Goal: Information Seeking & Learning: Check status

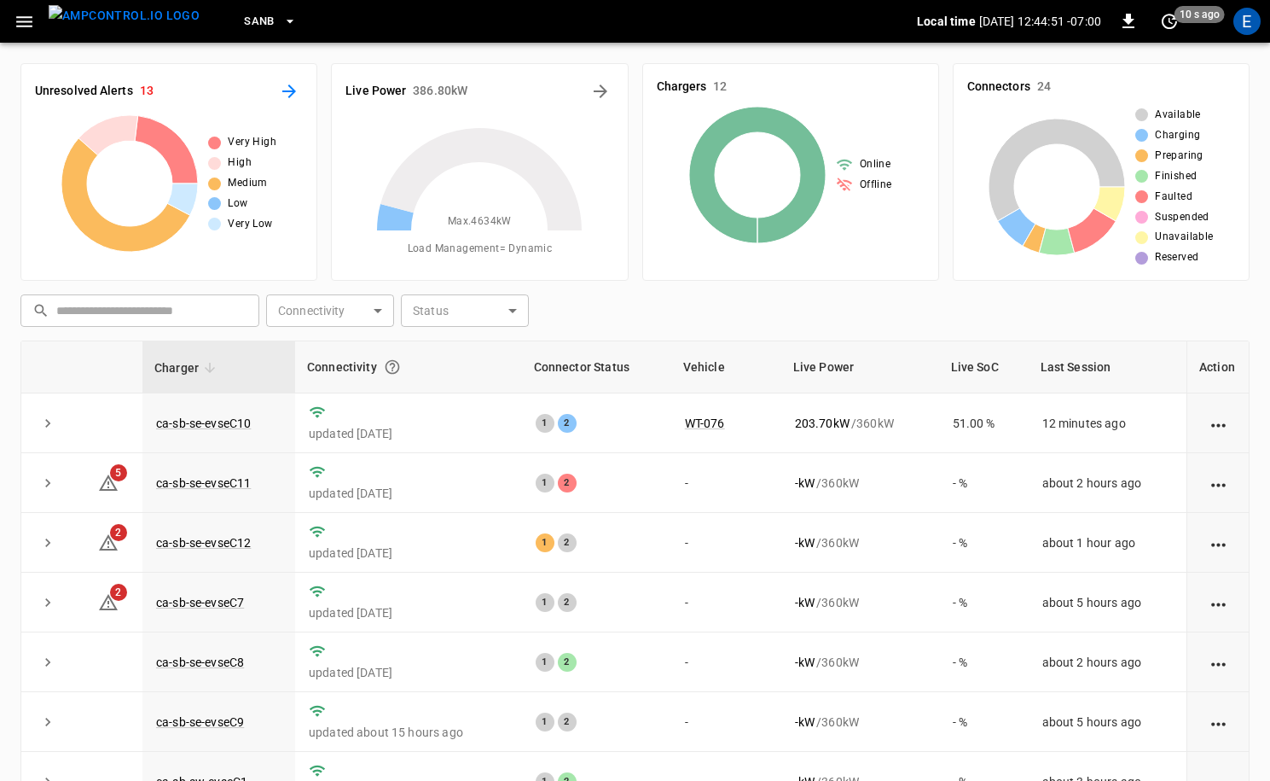
click at [281, 91] on icon "All Alerts" at bounding box center [289, 91] width 20 height 20
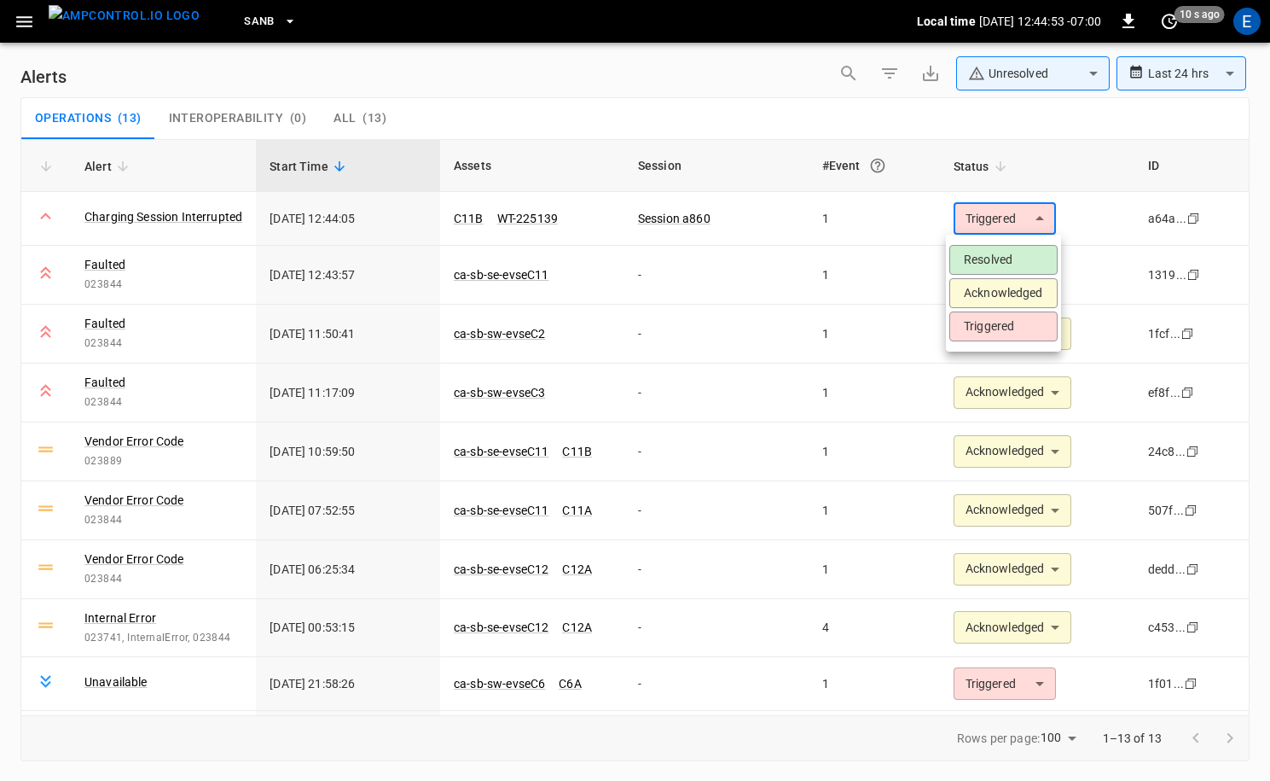
click at [1019, 231] on body "**********" at bounding box center [635, 387] width 1270 height 775
click at [1031, 296] on li "Acknowledged" at bounding box center [1004, 293] width 108 height 30
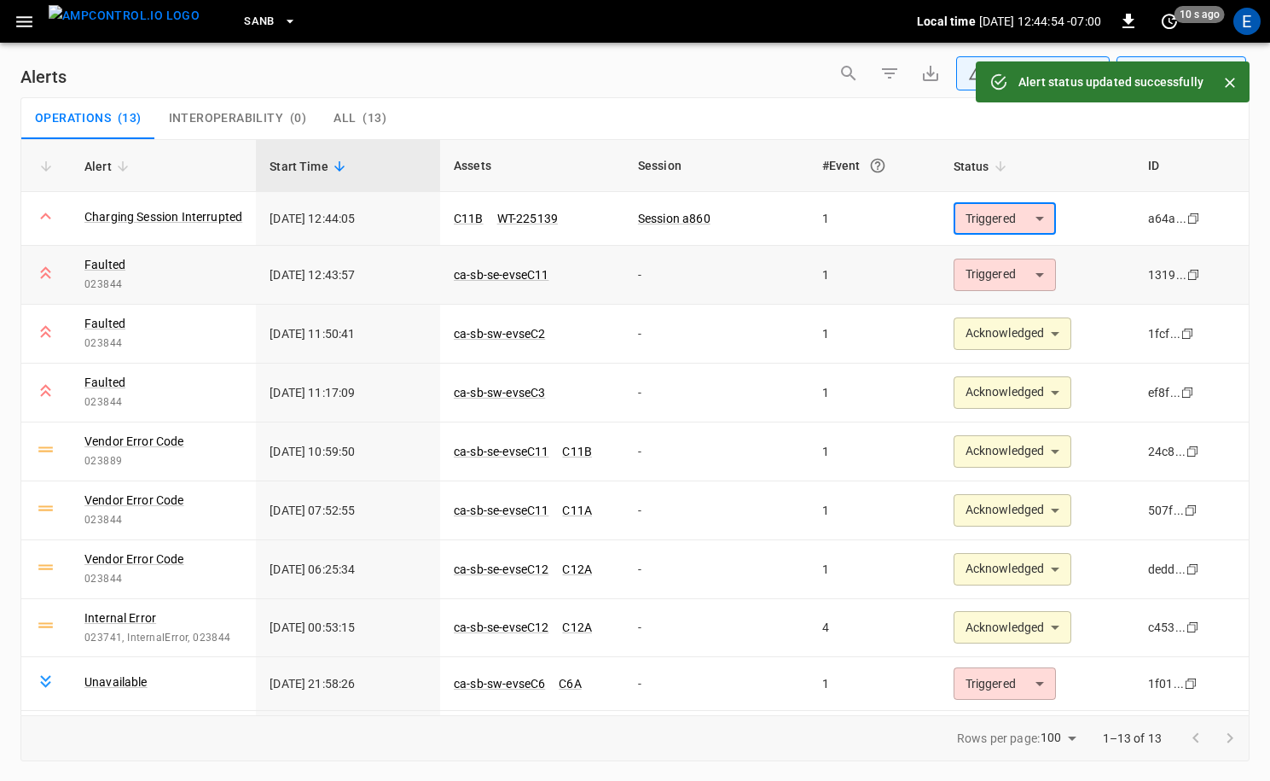
type input "**********"
click at [1025, 284] on body "**********" at bounding box center [635, 387] width 1270 height 775
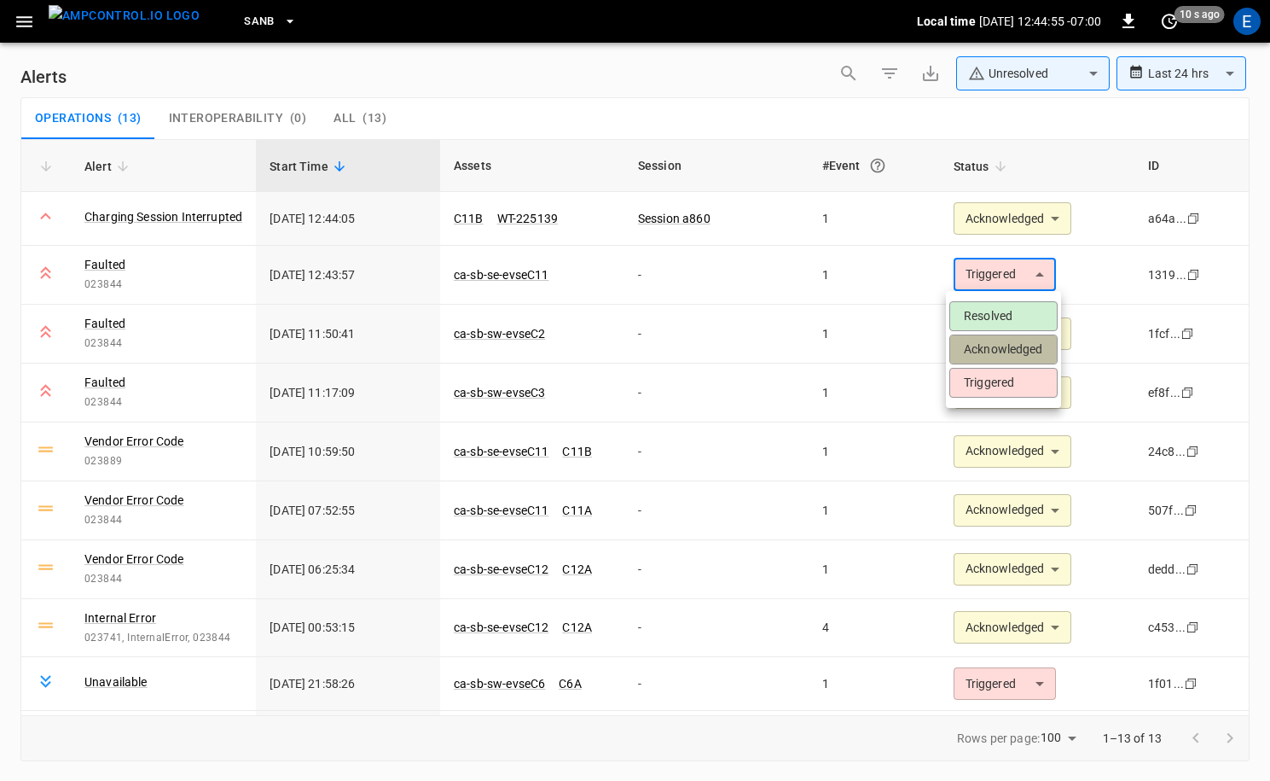
click at [1013, 351] on li "Acknowledged" at bounding box center [1004, 349] width 108 height 30
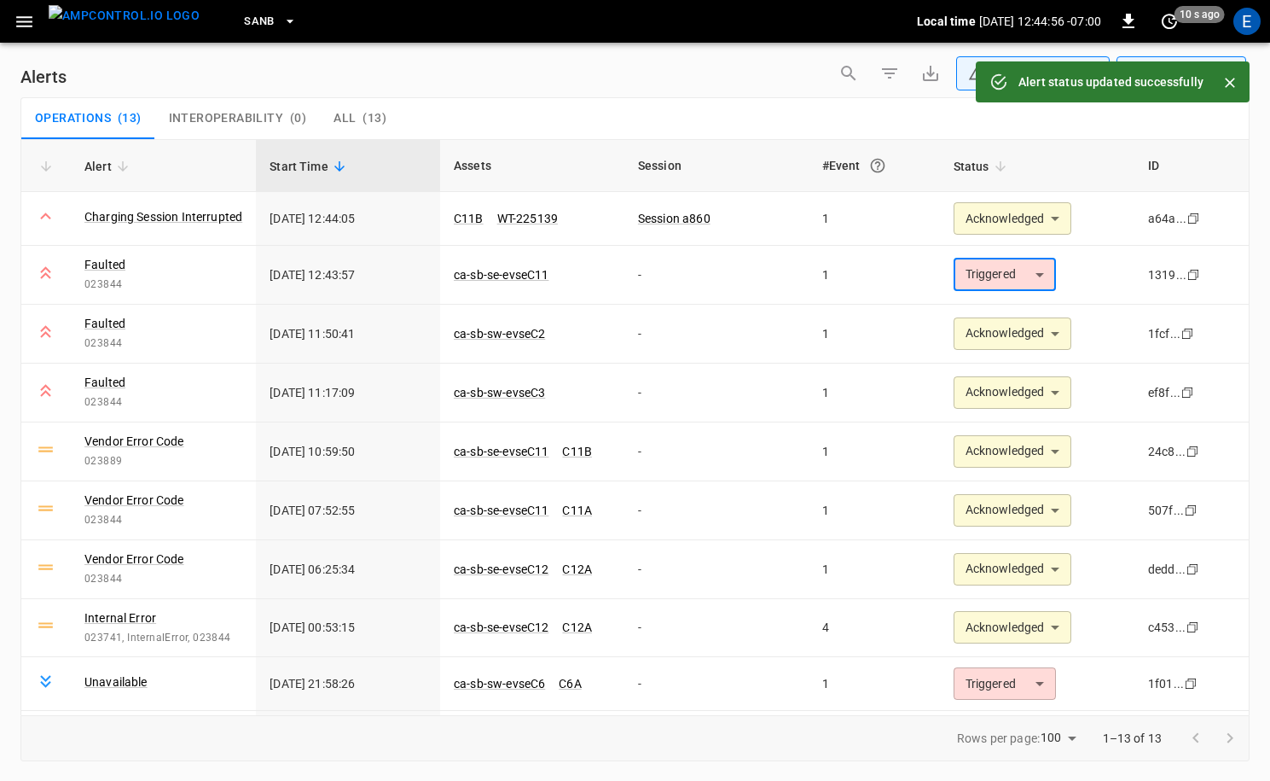
type input "**********"
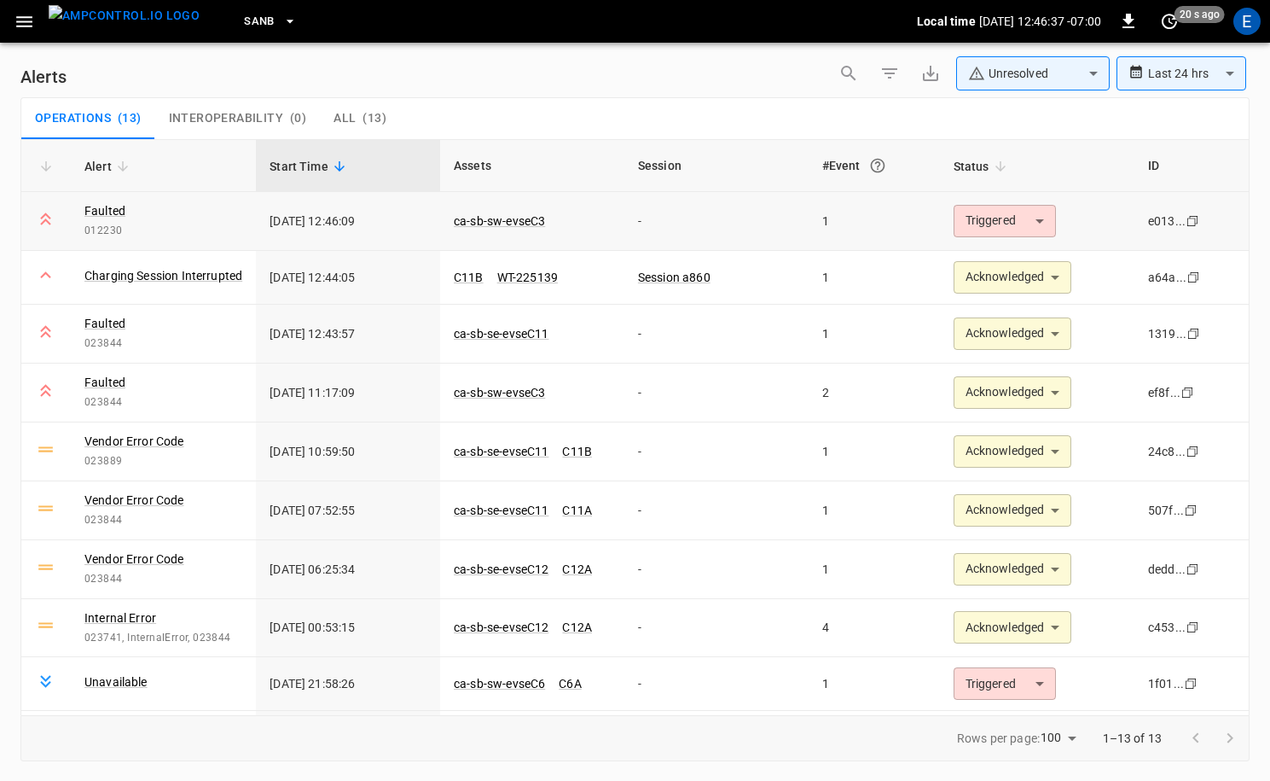
click at [545, 223] on p "ca-sb-sw-evseC3" at bounding box center [532, 220] width 157 height 17
click at [501, 213] on link "ca-sb-sw-evseC3" at bounding box center [499, 221] width 98 height 20
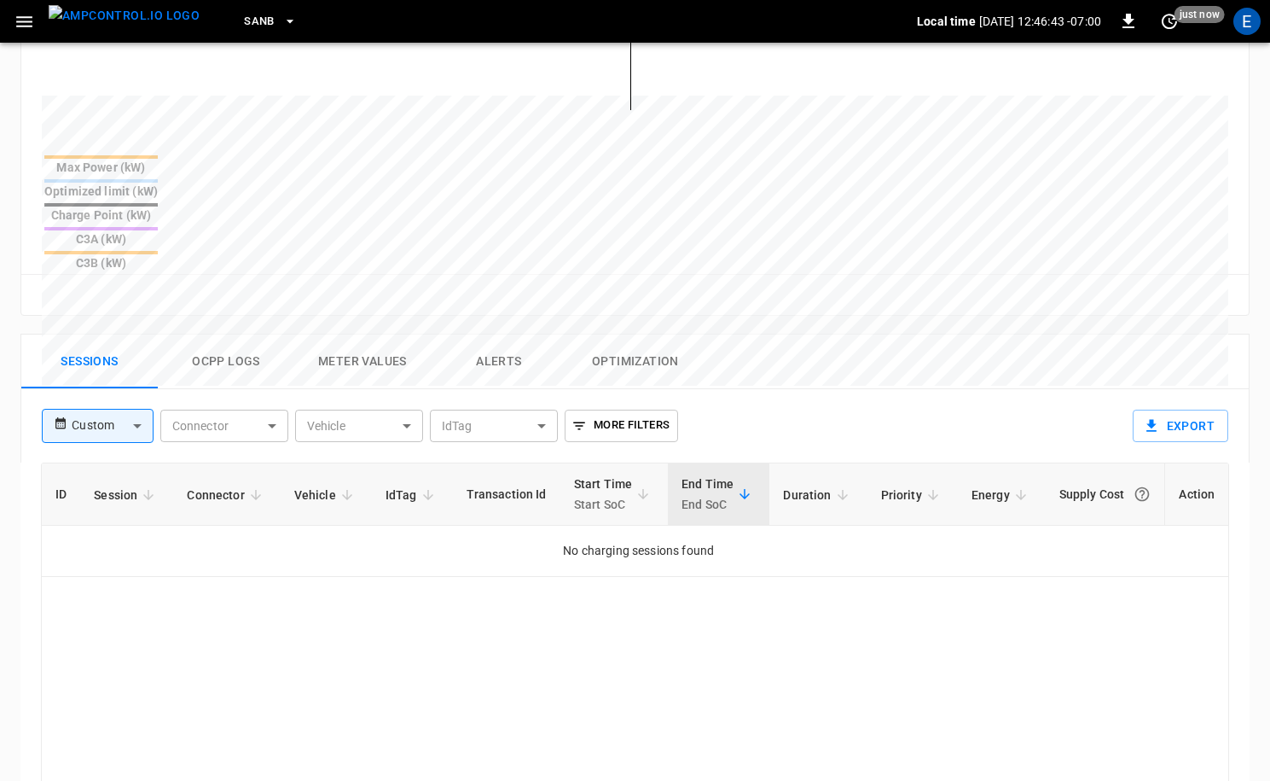
scroll to position [617, 0]
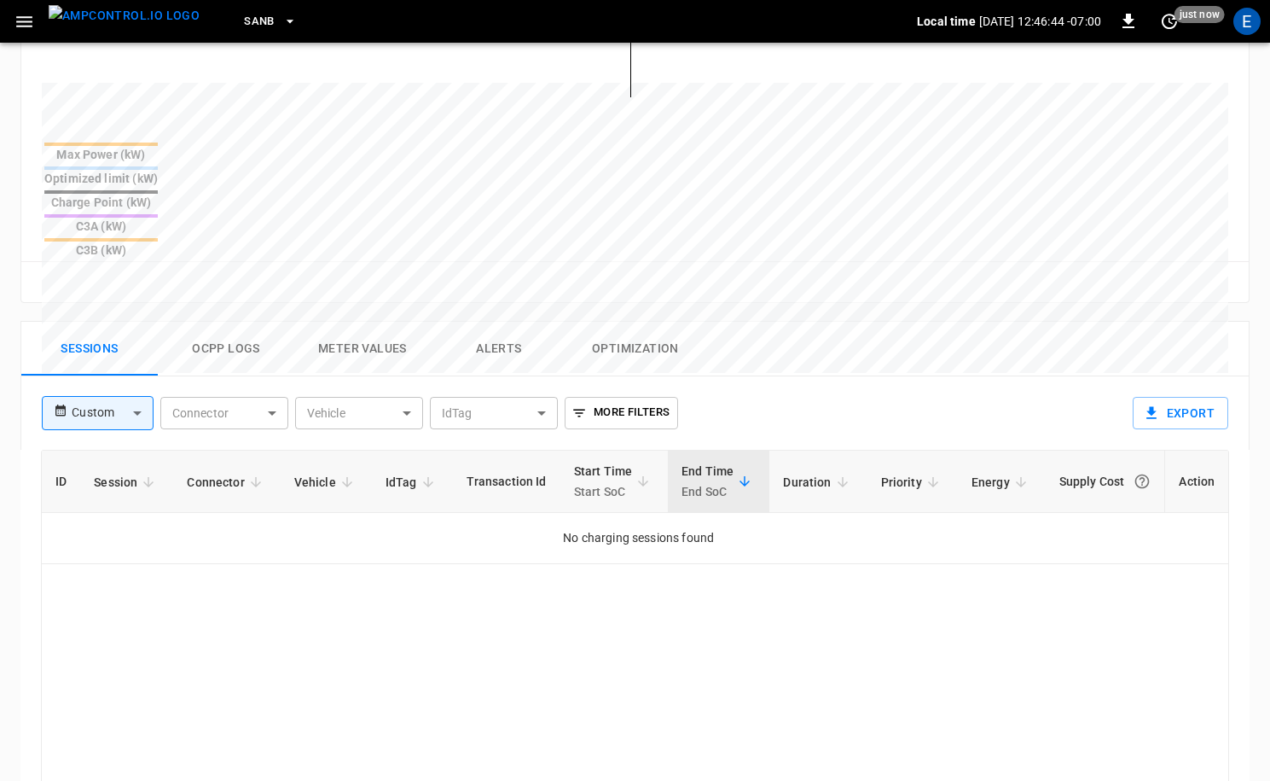
click at [270, 322] on button "Ocpp logs" at bounding box center [226, 349] width 137 height 55
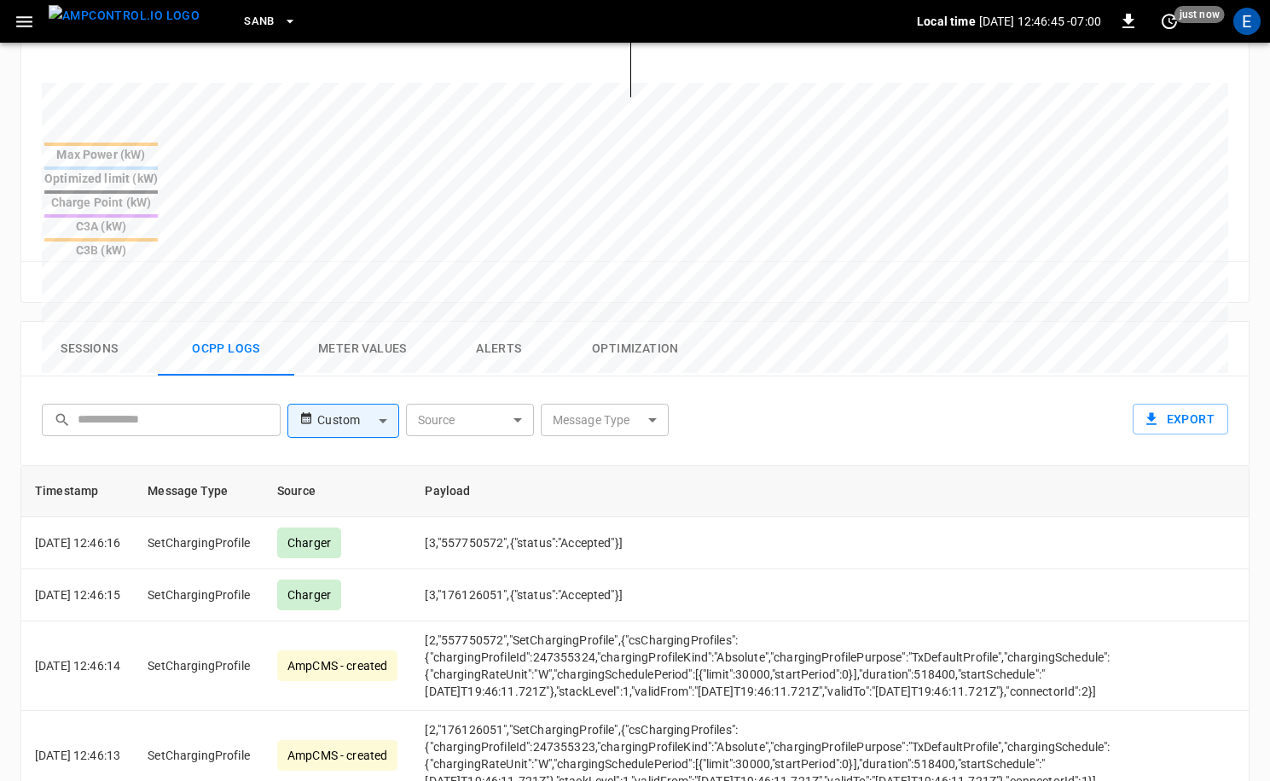
click at [602, 340] on body "SanB Local time [DATE] 12:46:45 -07:00 0 just now E ca-sb-sw-evseC3 Remote Comm…" at bounding box center [635, 230] width 1270 height 1694
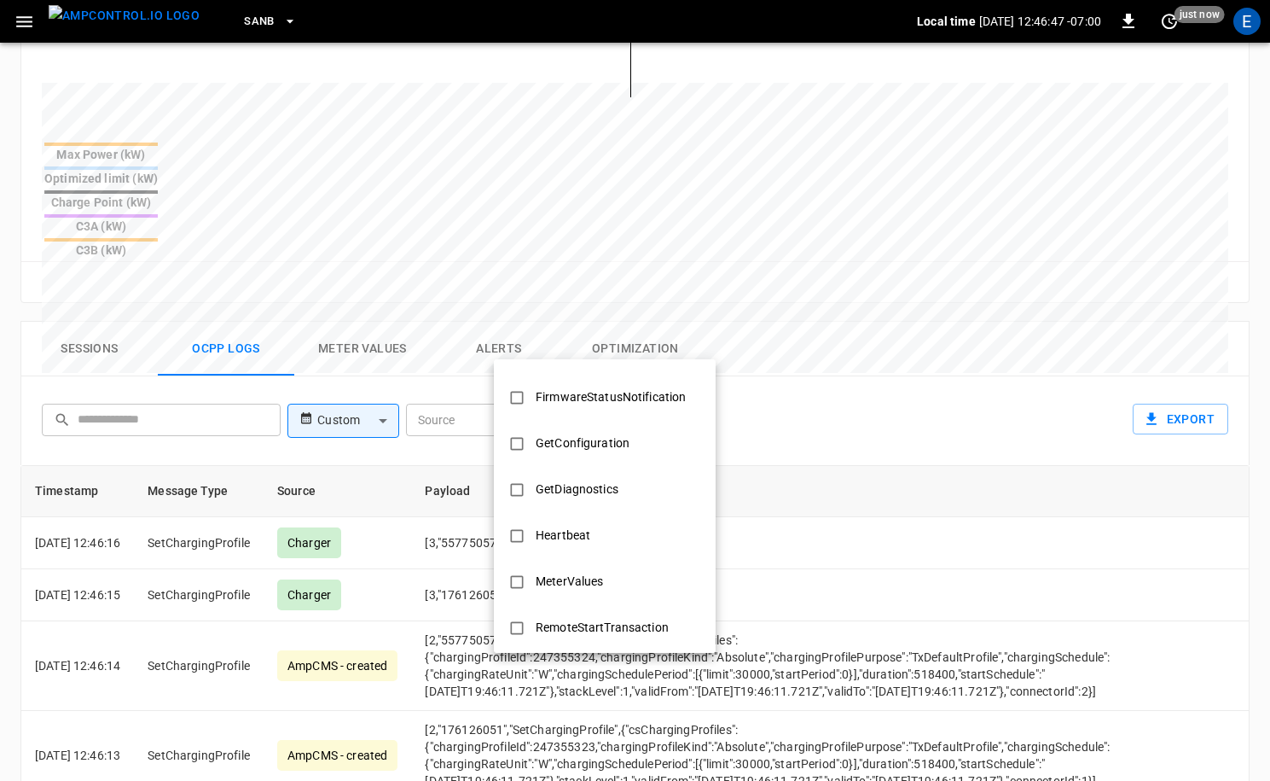
scroll to position [826, 0]
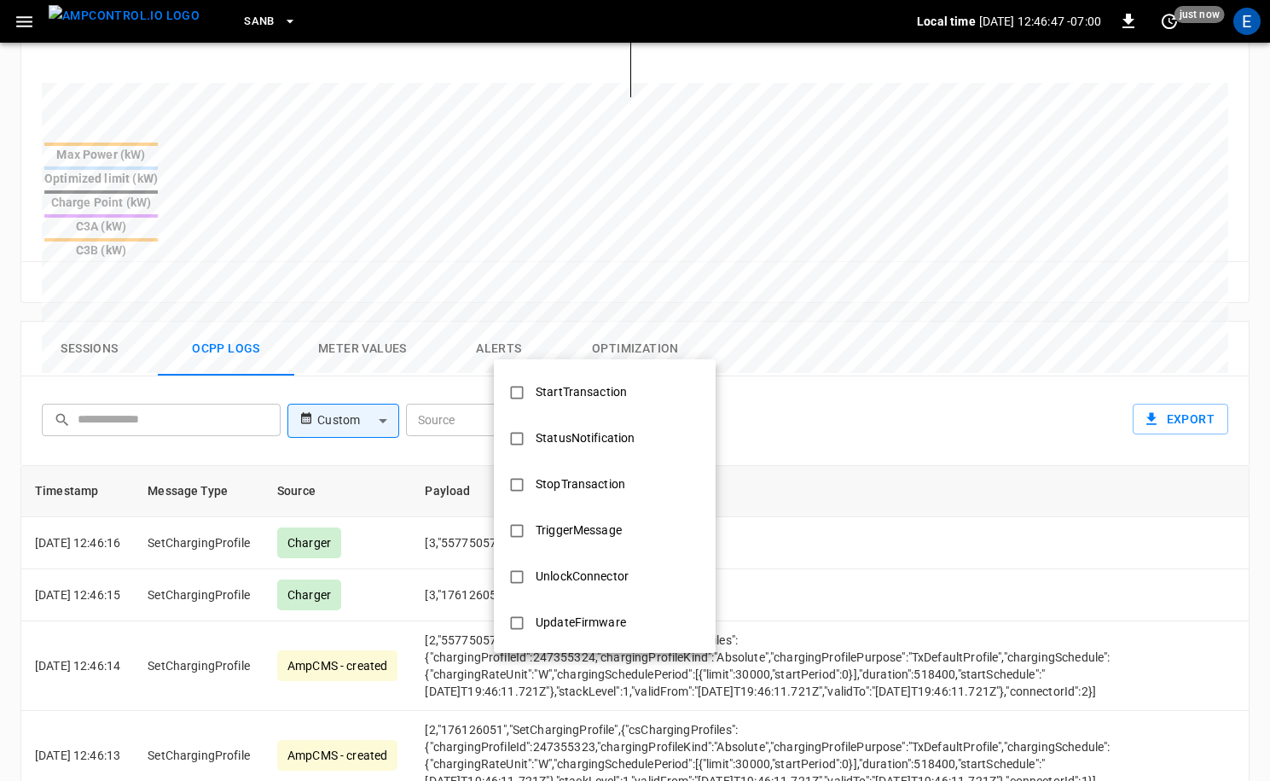
click at [597, 490] on div "StopTransaction" at bounding box center [581, 484] width 110 height 32
type input "**********"
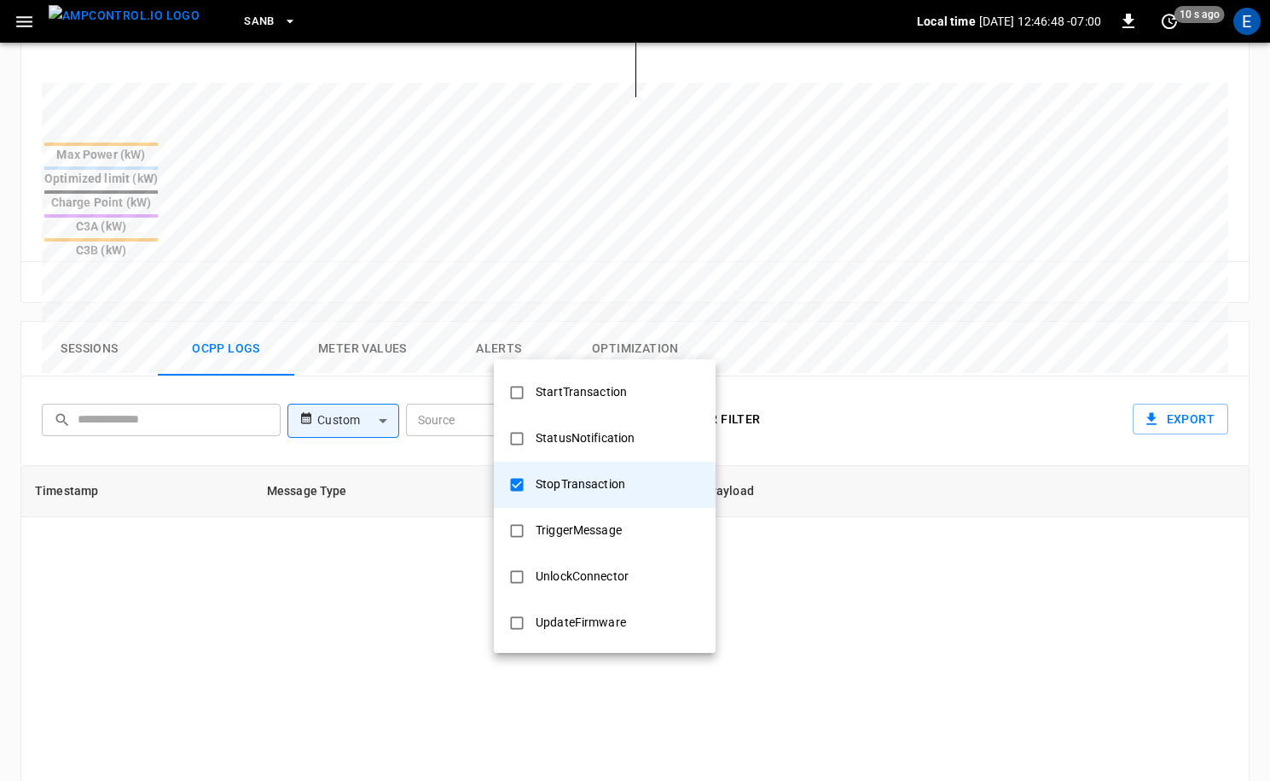
click at [897, 518] on div at bounding box center [635, 390] width 1270 height 781
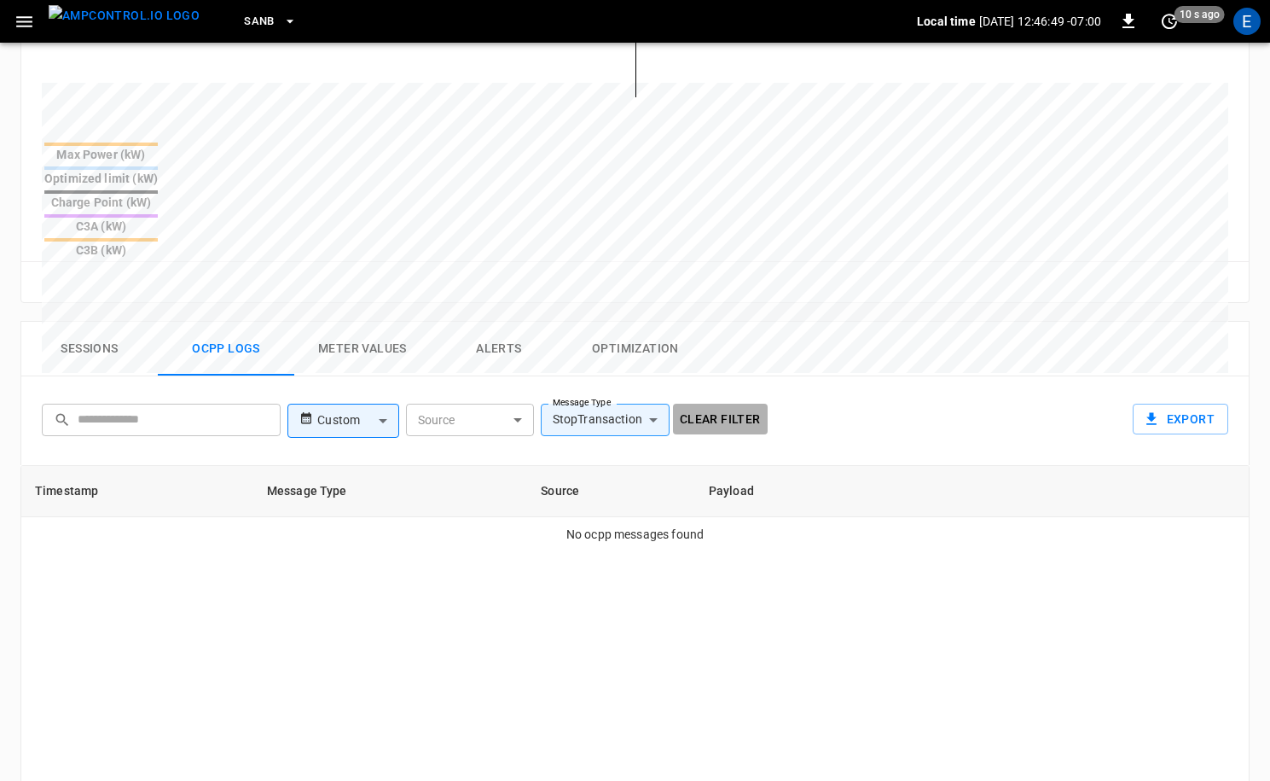
click at [727, 404] on button "Clear filter" at bounding box center [720, 420] width 95 height 32
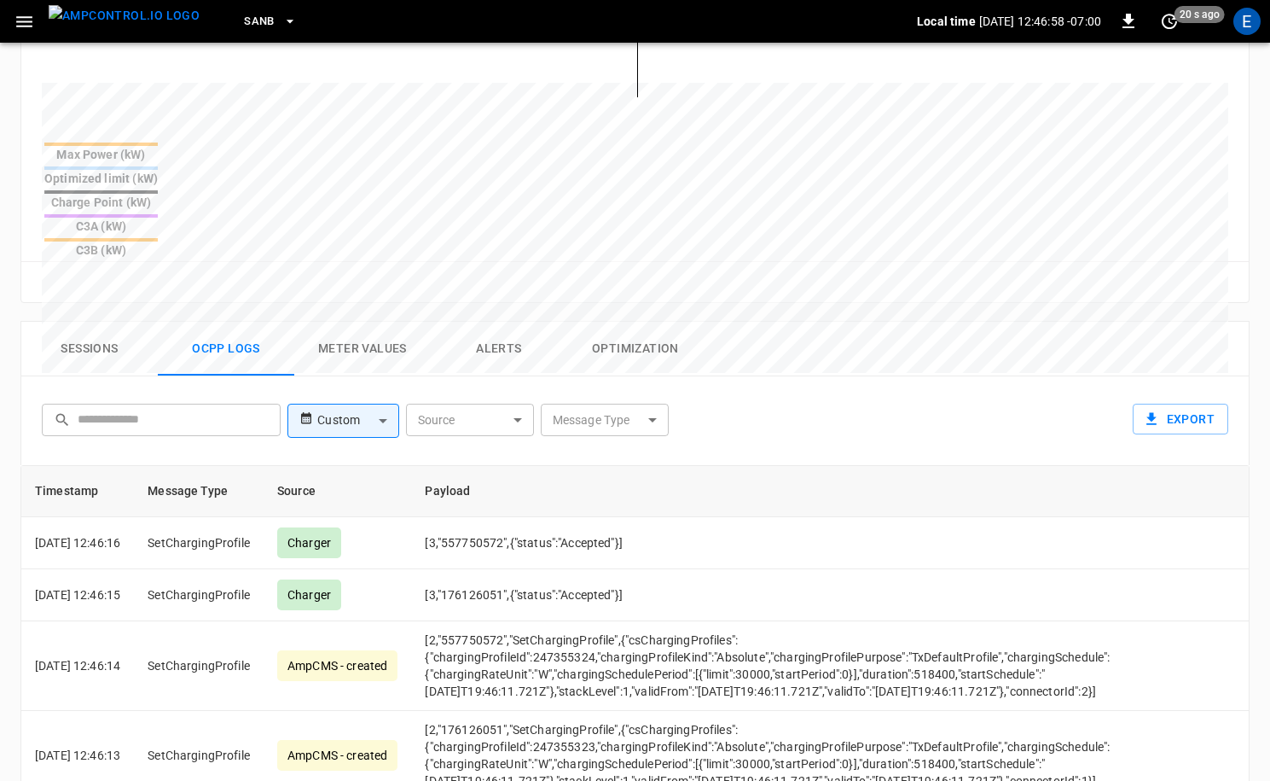
scroll to position [618, 0]
click at [116, 26] on img "menu" at bounding box center [124, 15] width 151 height 21
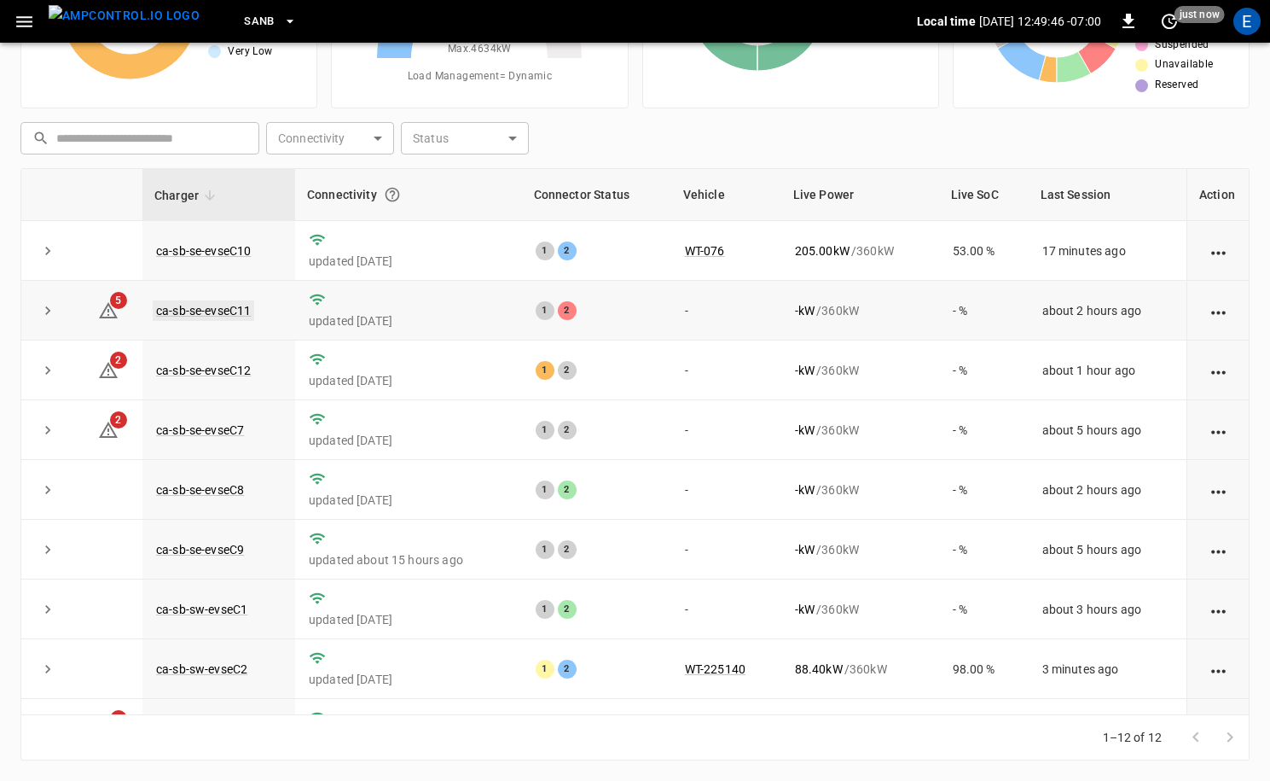
click at [249, 314] on link "ca-sb-se-evseC11" at bounding box center [204, 310] width 102 height 20
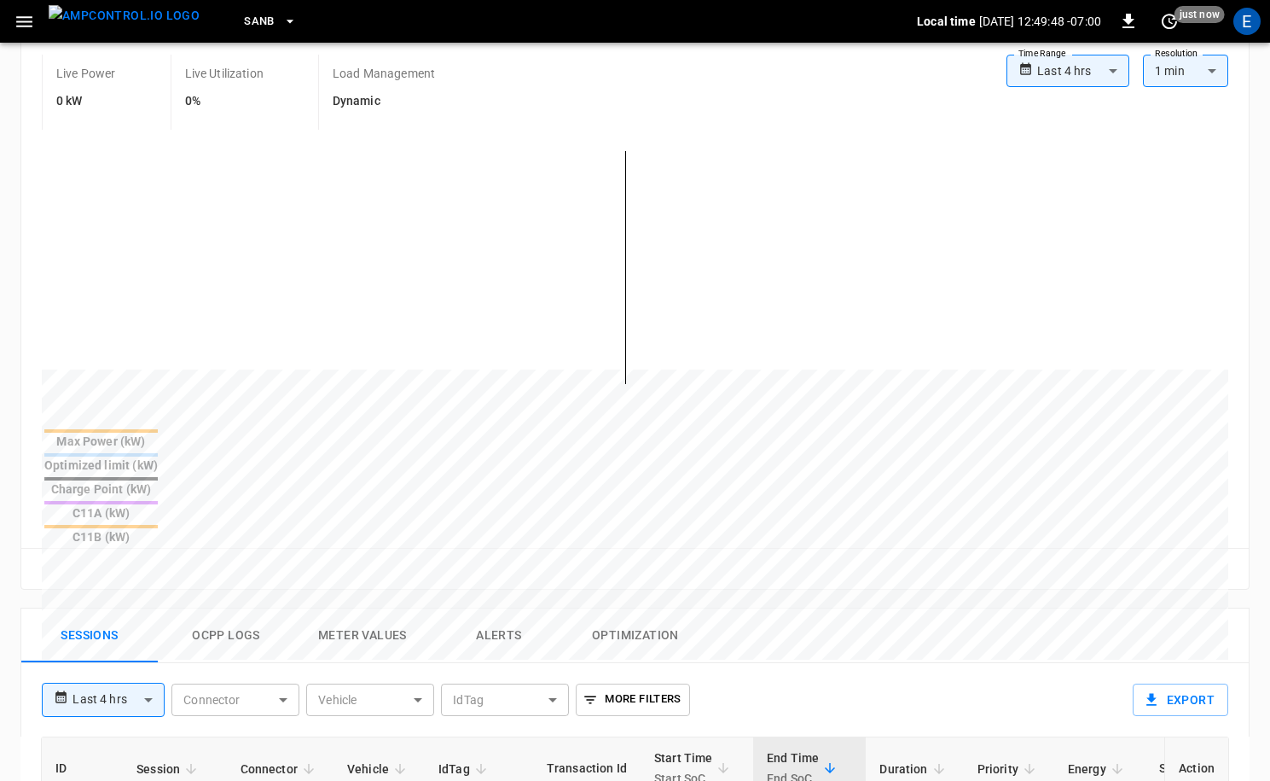
scroll to position [578, 0]
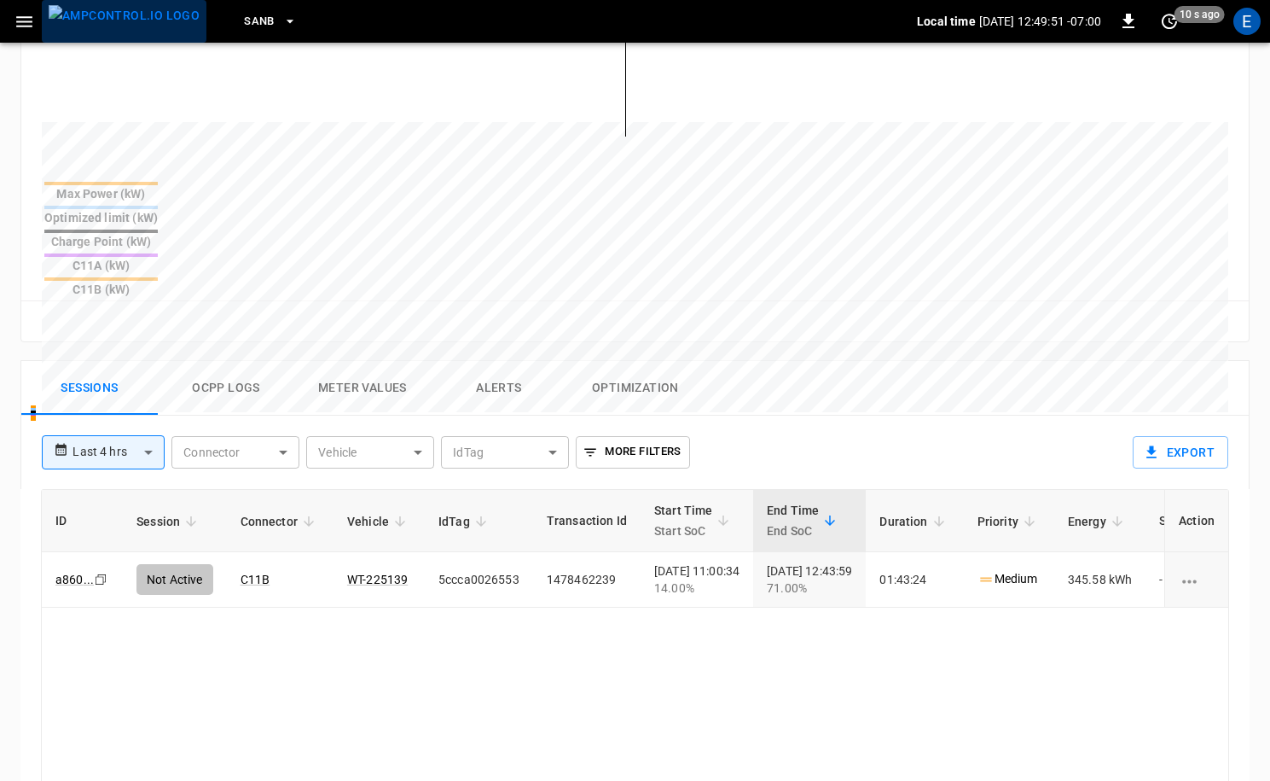
click at [125, 26] on img "menu" at bounding box center [124, 15] width 151 height 21
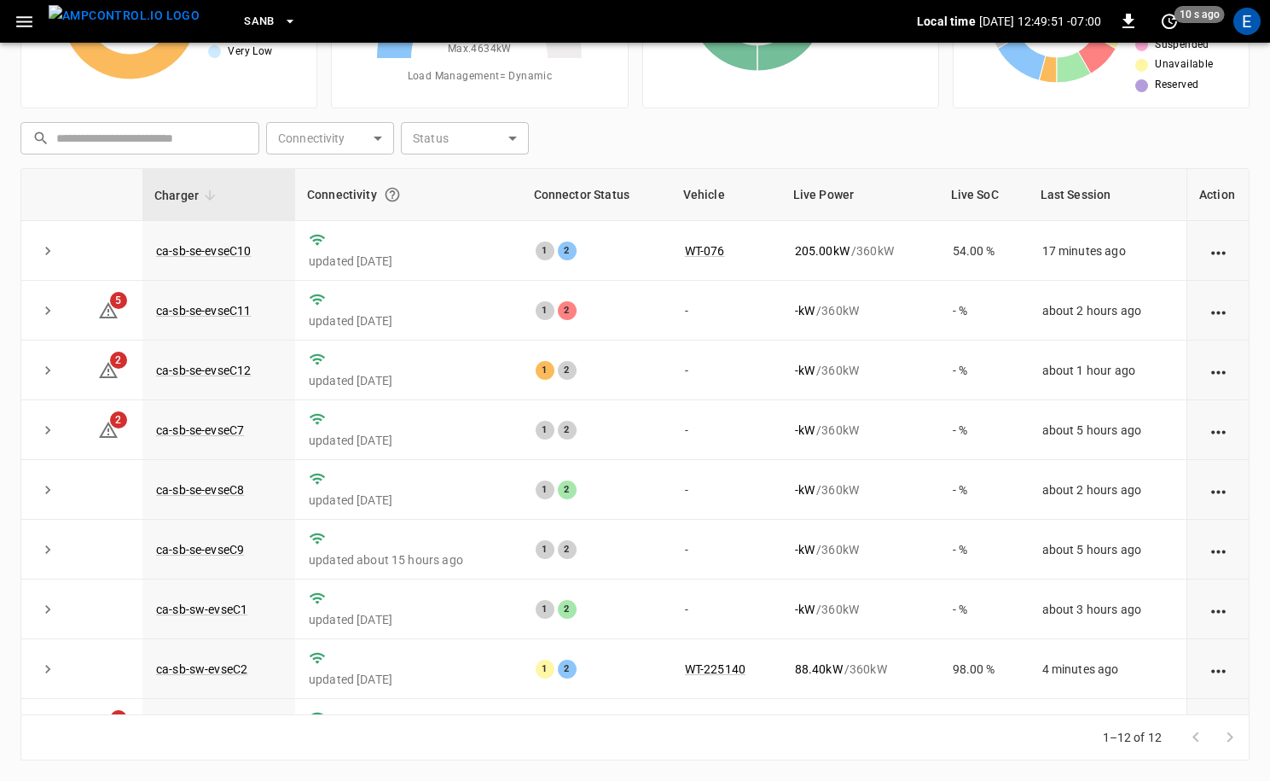
scroll to position [172, 0]
click at [210, 308] on link "ca-sb-se-evseC11" at bounding box center [204, 310] width 102 height 20
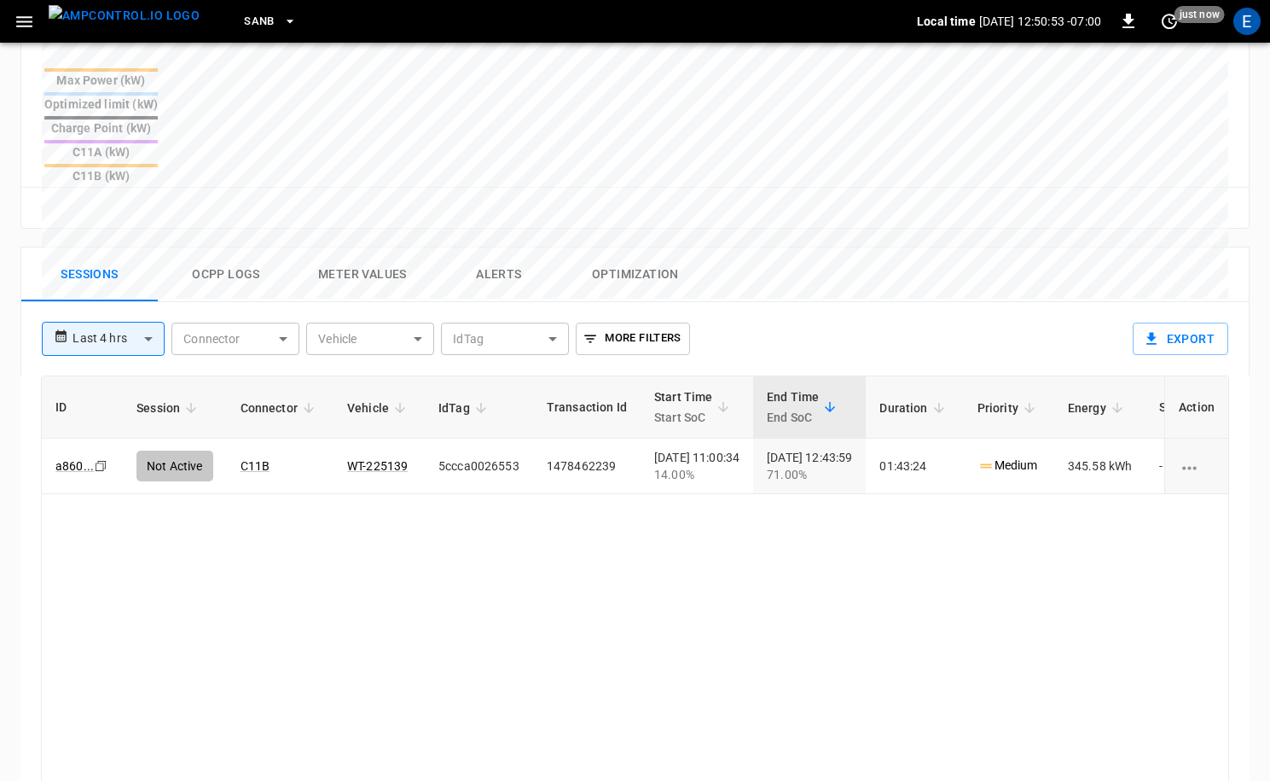
scroll to position [793, 0]
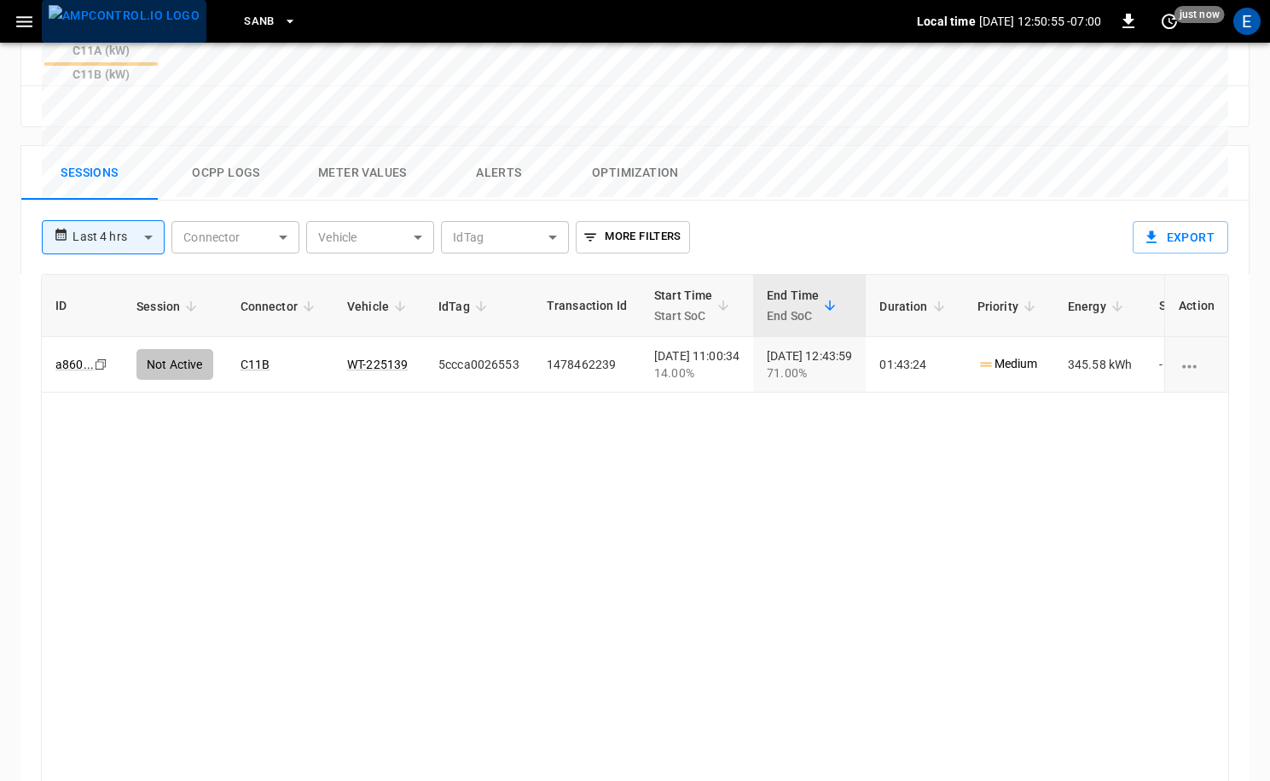
click at [134, 26] on img "menu" at bounding box center [124, 15] width 151 height 21
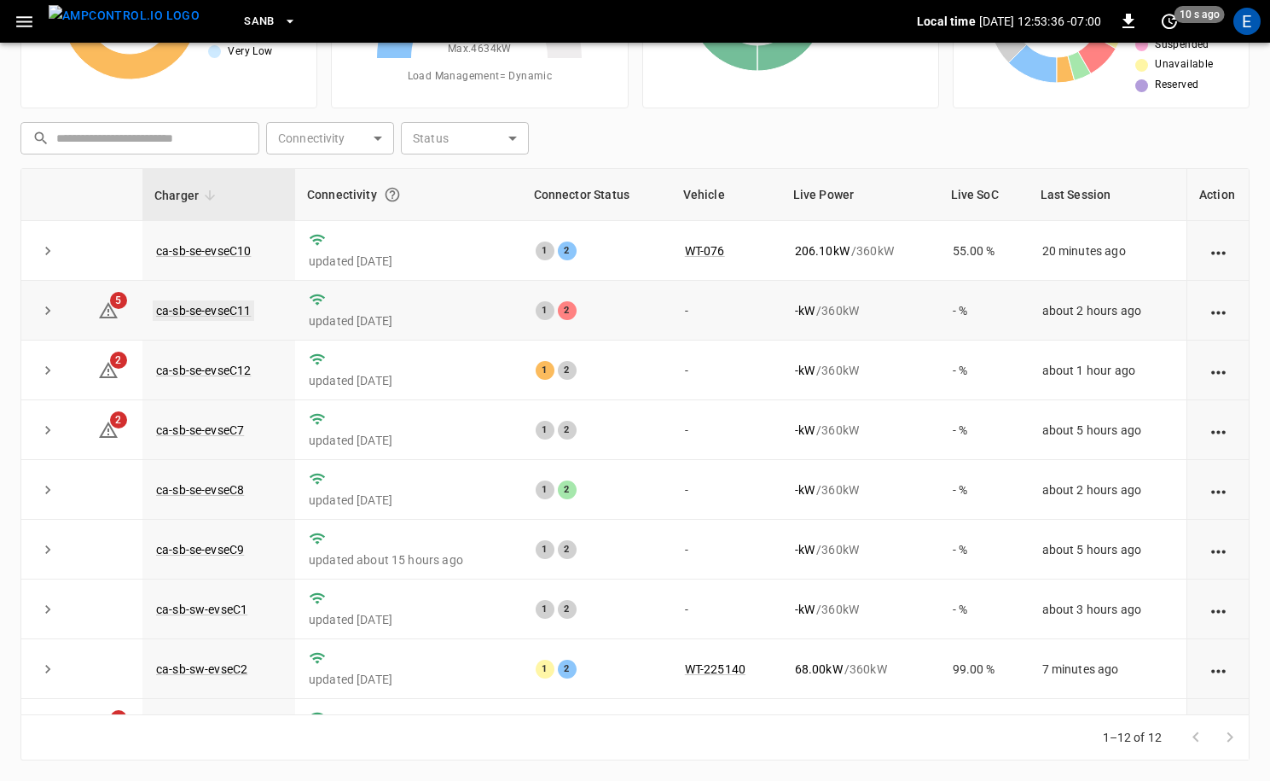
click at [233, 309] on link "ca-sb-se-evseC11" at bounding box center [204, 310] width 102 height 20
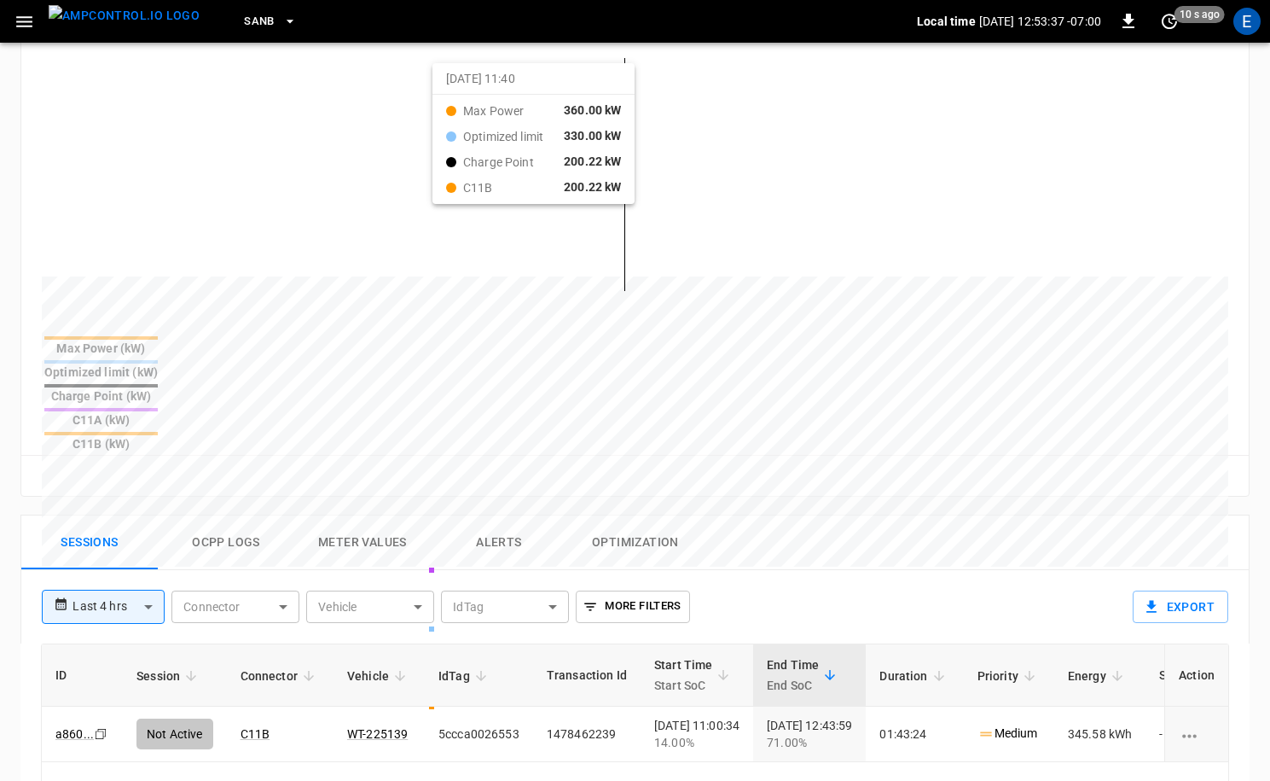
scroll to position [627, 0]
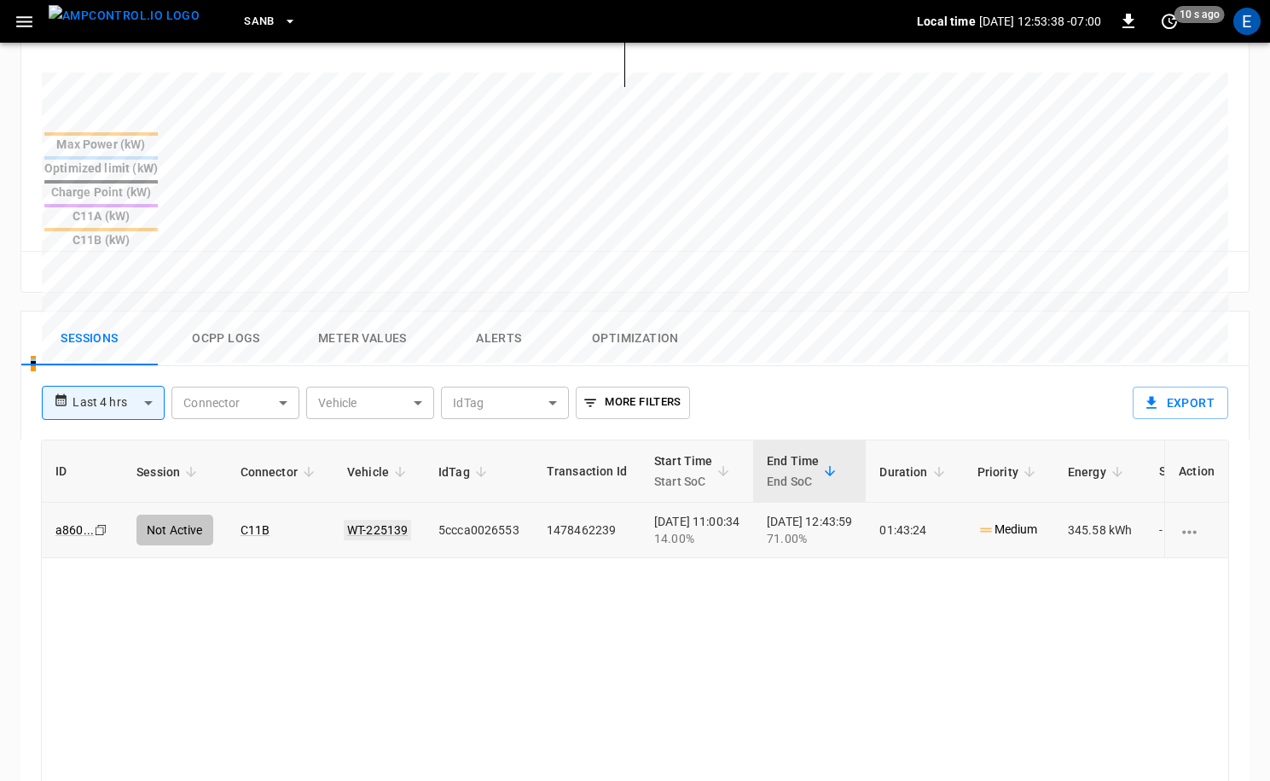
click at [386, 520] on link "WT-225139" at bounding box center [377, 530] width 67 height 20
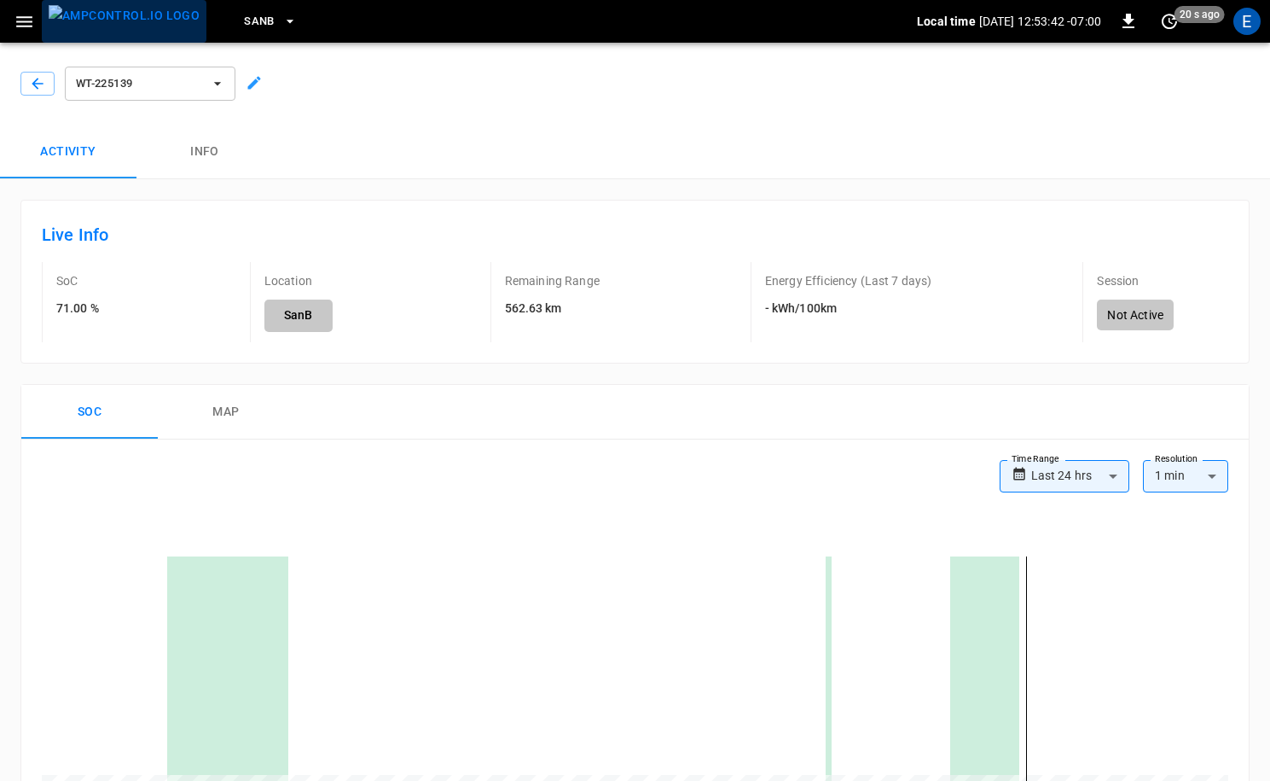
click at [147, 26] on img "menu" at bounding box center [124, 15] width 151 height 21
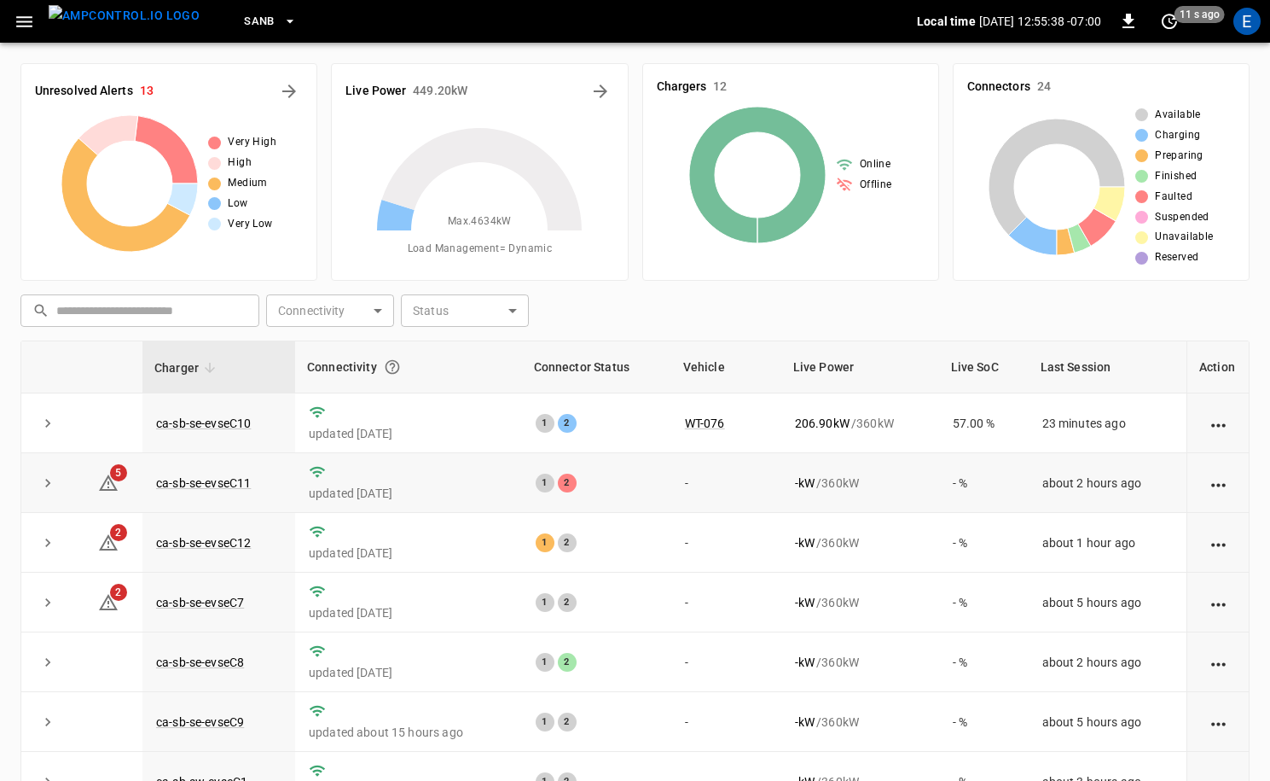
click at [232, 469] on td "ca-sb-se-evseC11" at bounding box center [218, 483] width 153 height 60
click at [234, 484] on link "ca-sb-se-evseC11" at bounding box center [204, 483] width 102 height 20
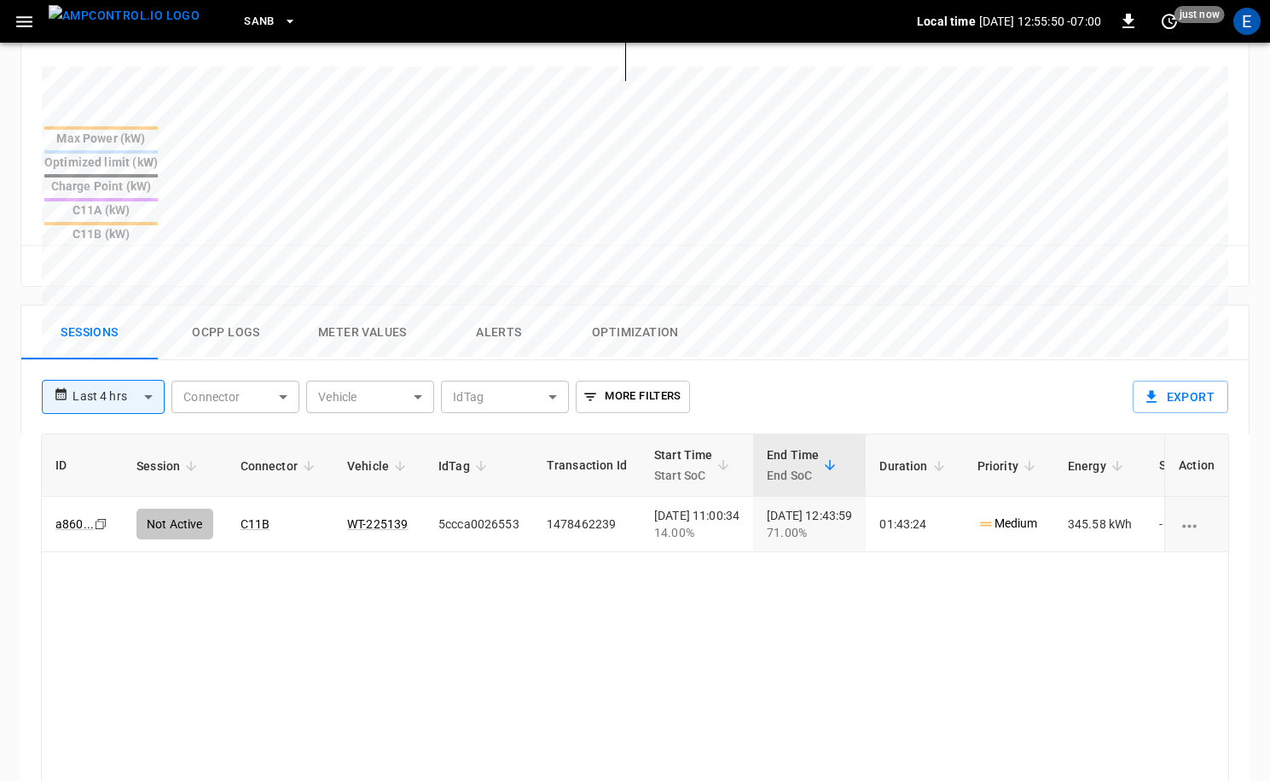
scroll to position [625, 0]
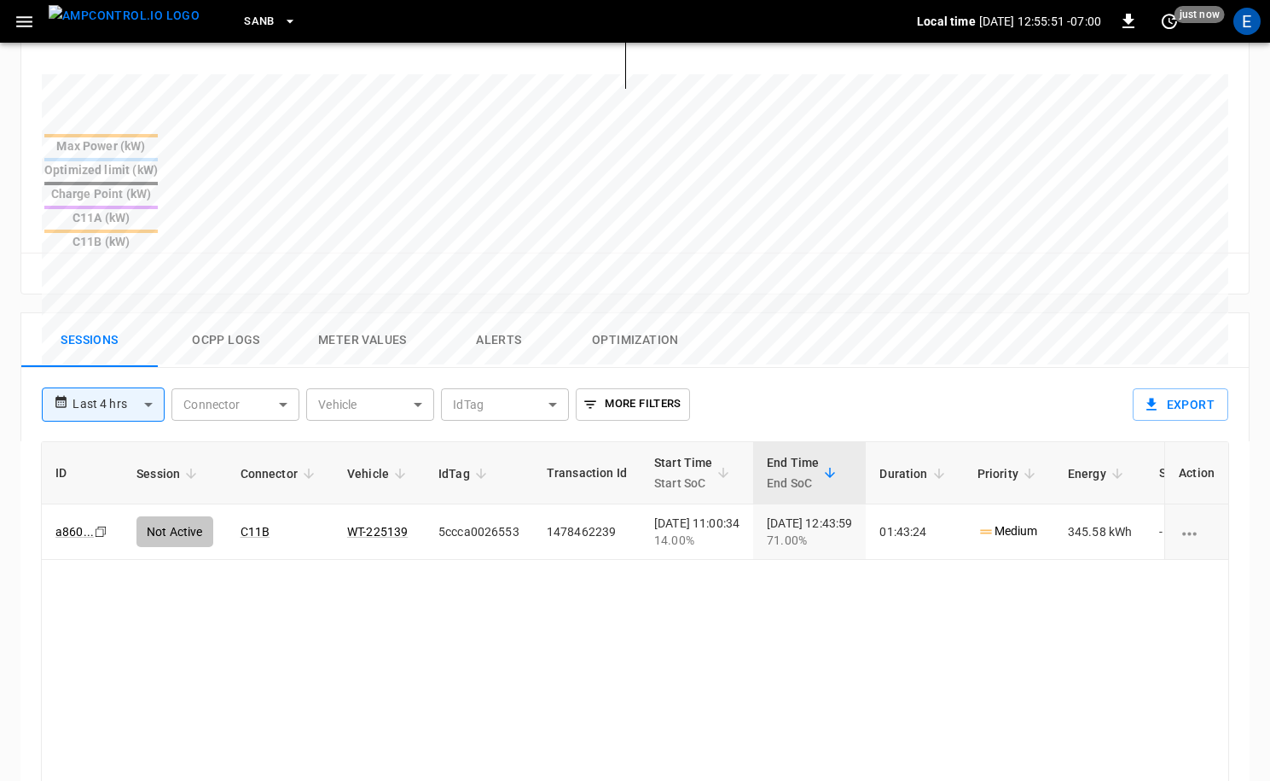
click at [249, 313] on button "Ocpp logs" at bounding box center [226, 340] width 137 height 55
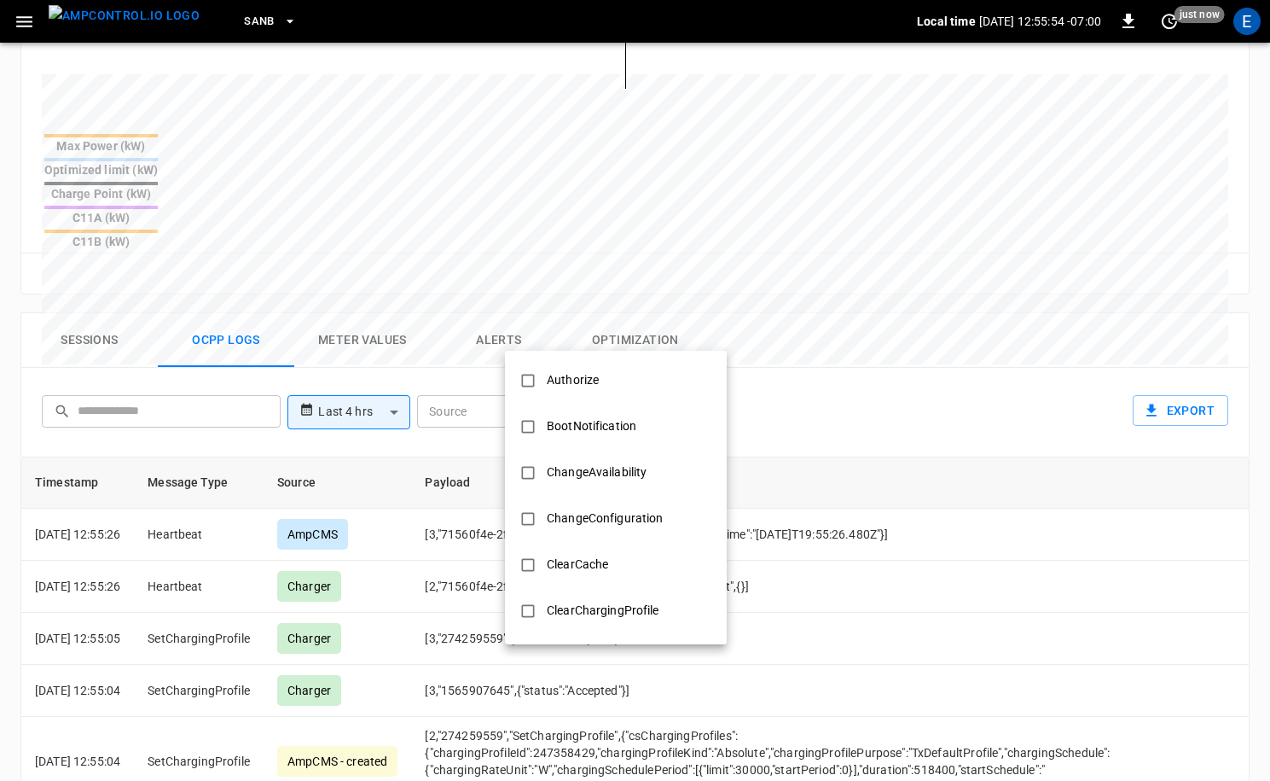
click at [589, 331] on body "**********" at bounding box center [635, 222] width 1270 height 1694
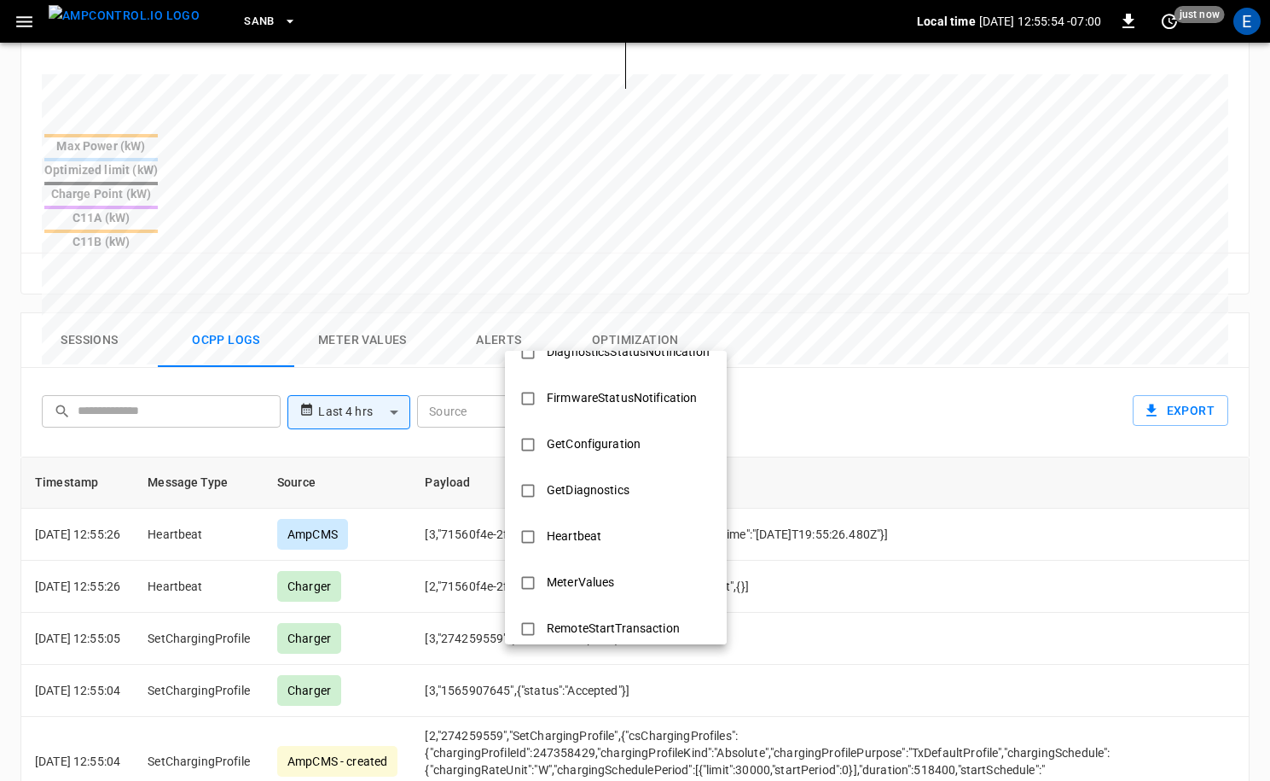
scroll to position [826, 0]
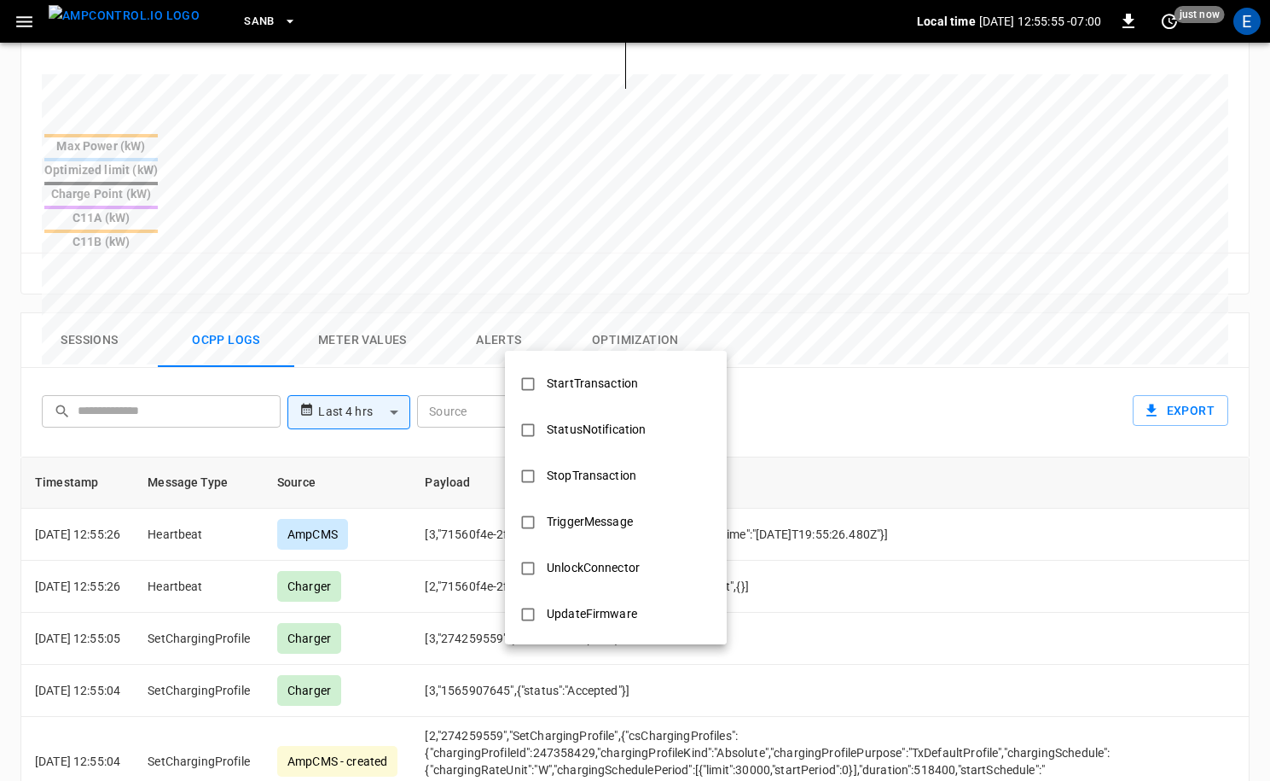
click at [603, 470] on div "StopTransaction" at bounding box center [592, 476] width 110 height 32
type input "**********"
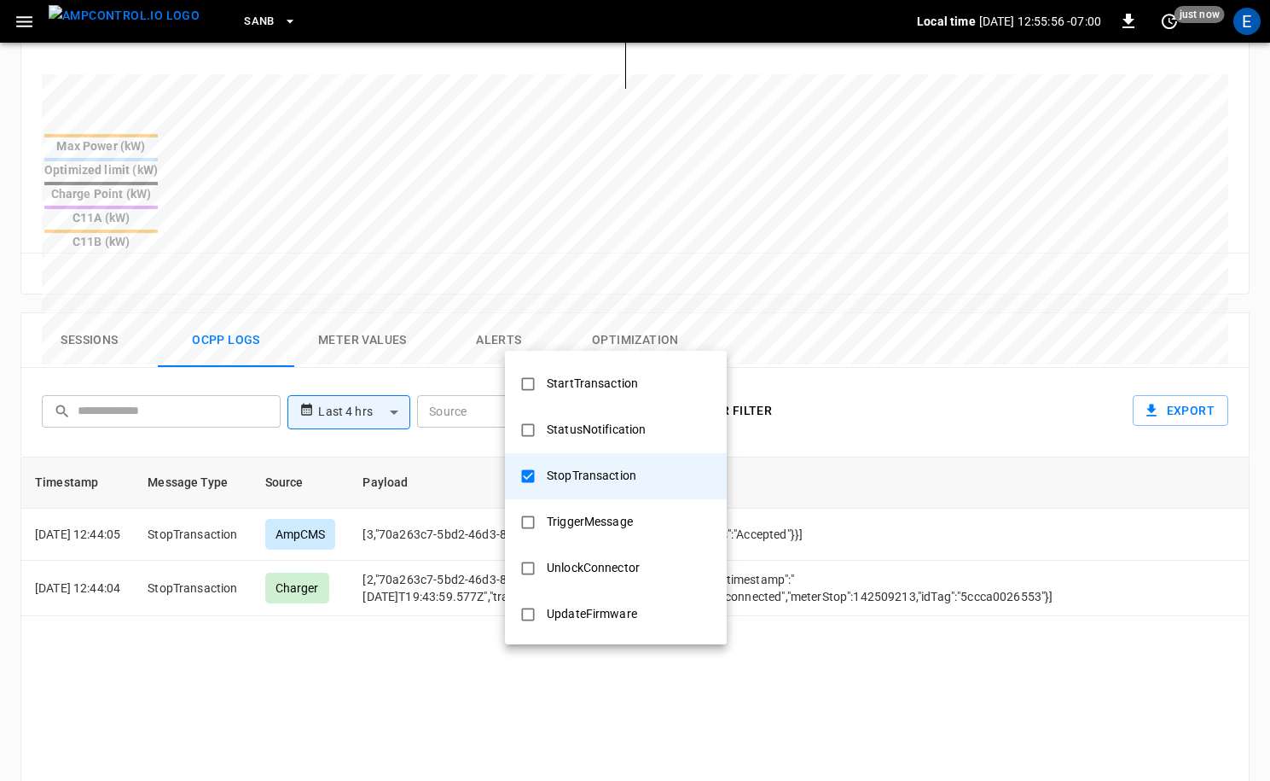
click at [414, 511] on div at bounding box center [635, 390] width 1270 height 781
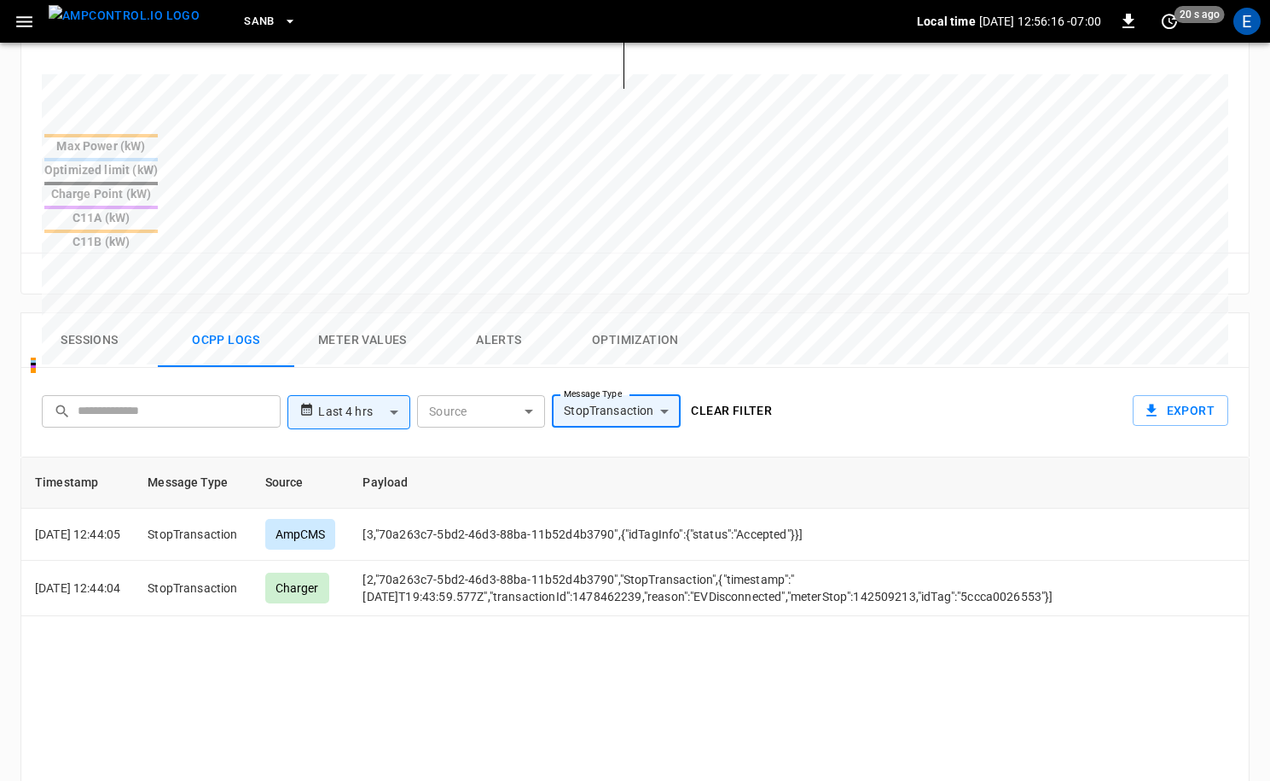
click at [84, 15] on img "menu" at bounding box center [124, 15] width 151 height 21
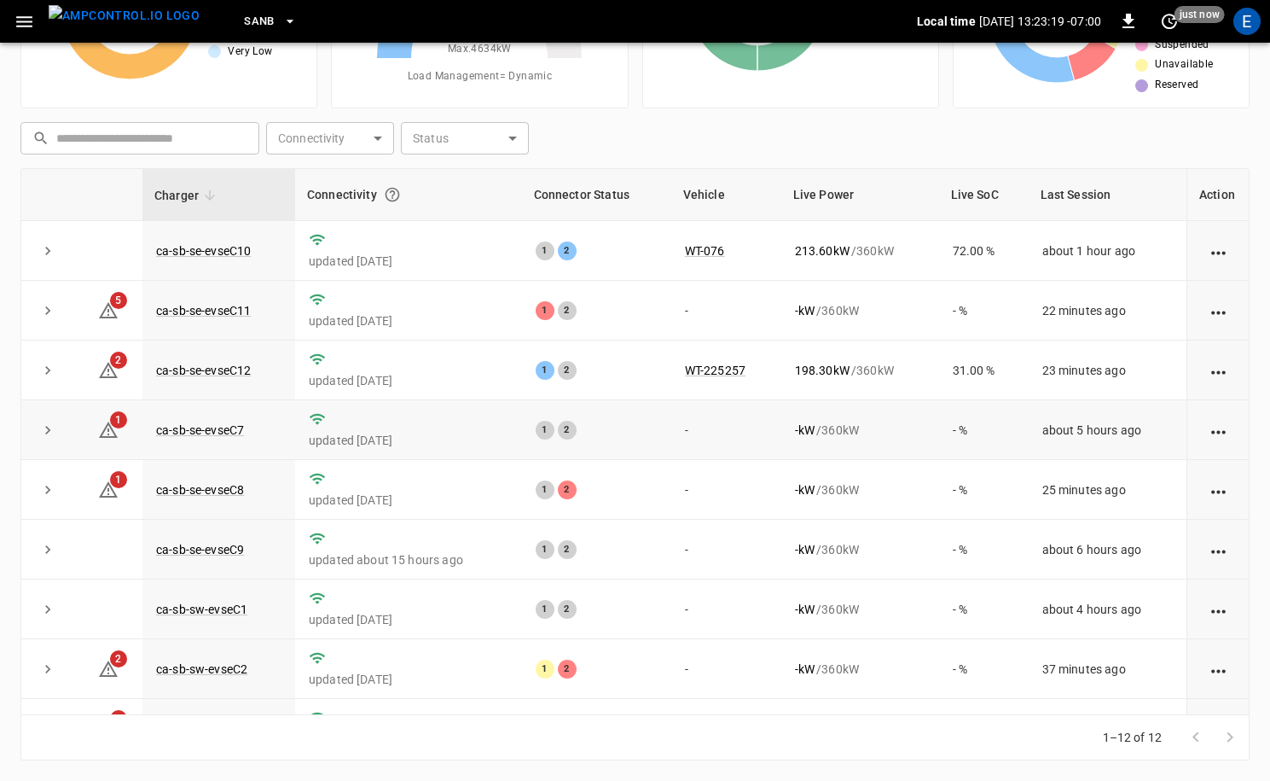
scroll to position [224, 0]
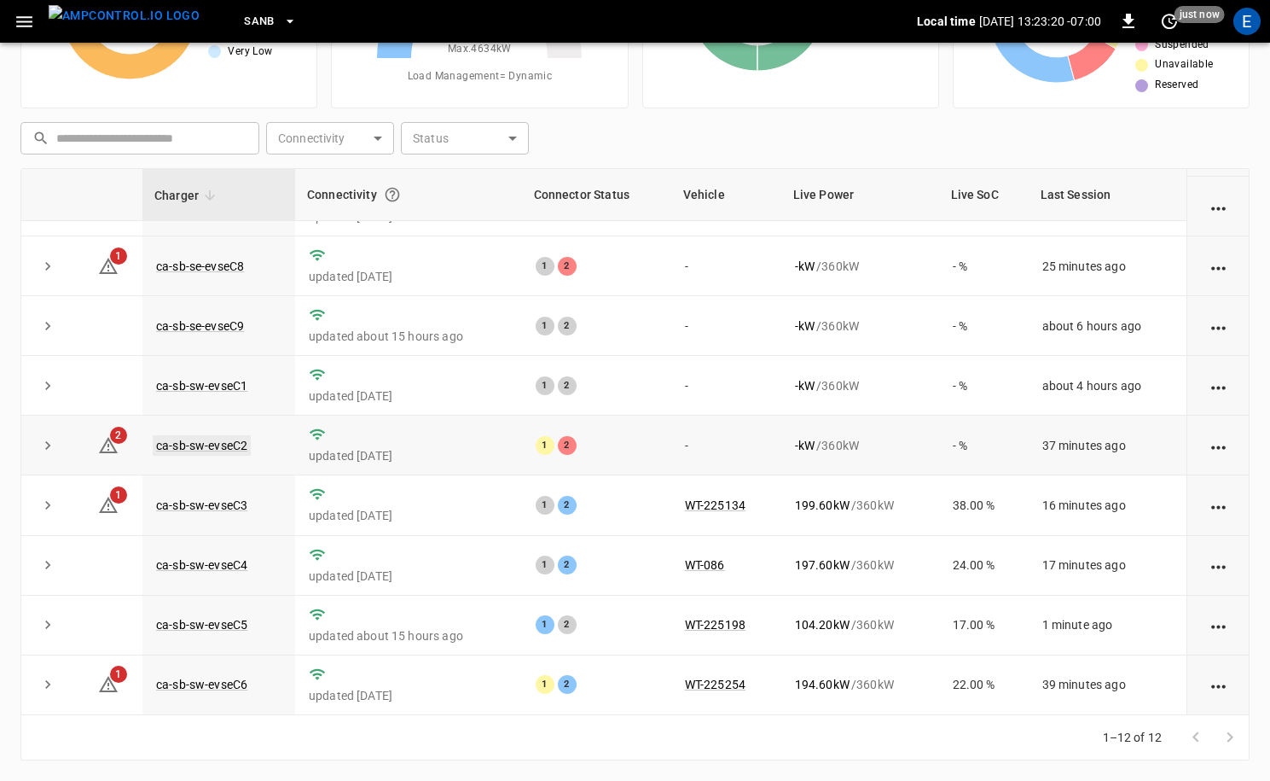
click at [206, 440] on link "ca-sb-sw-evseC2" at bounding box center [202, 445] width 98 height 20
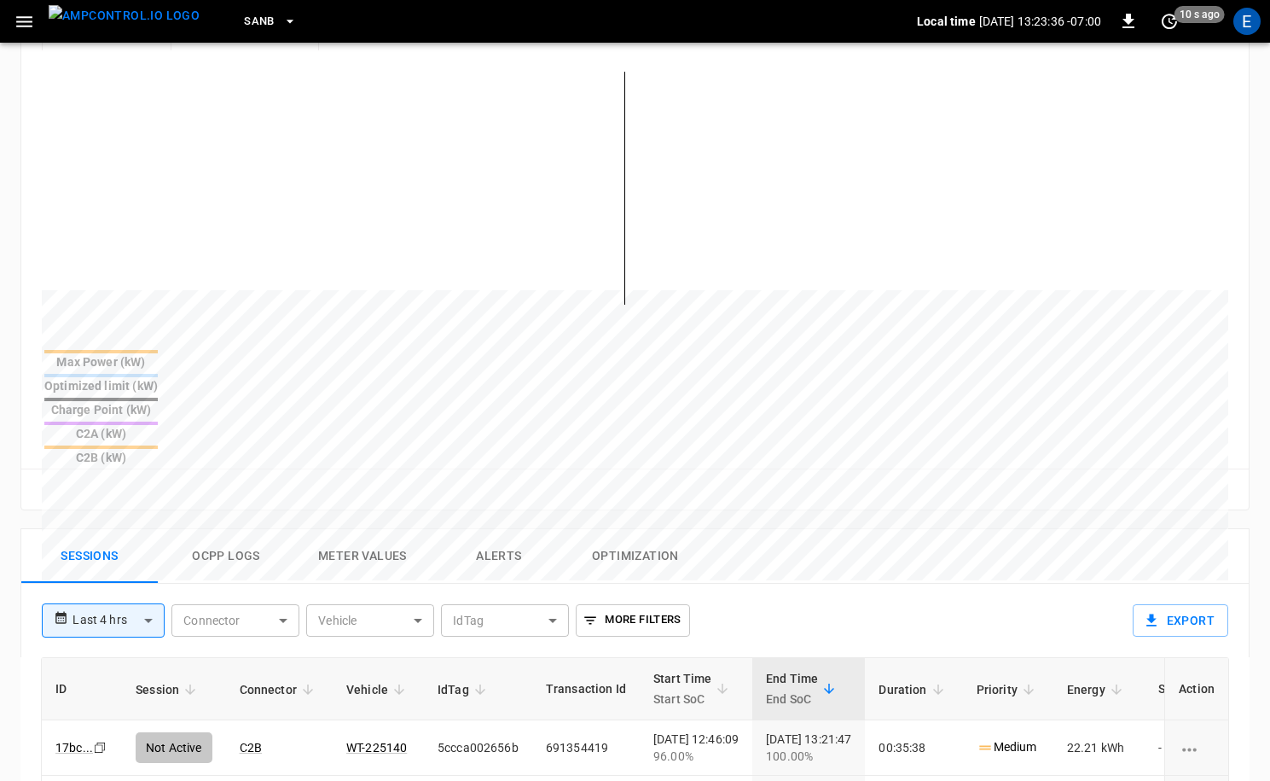
scroll to position [822, 0]
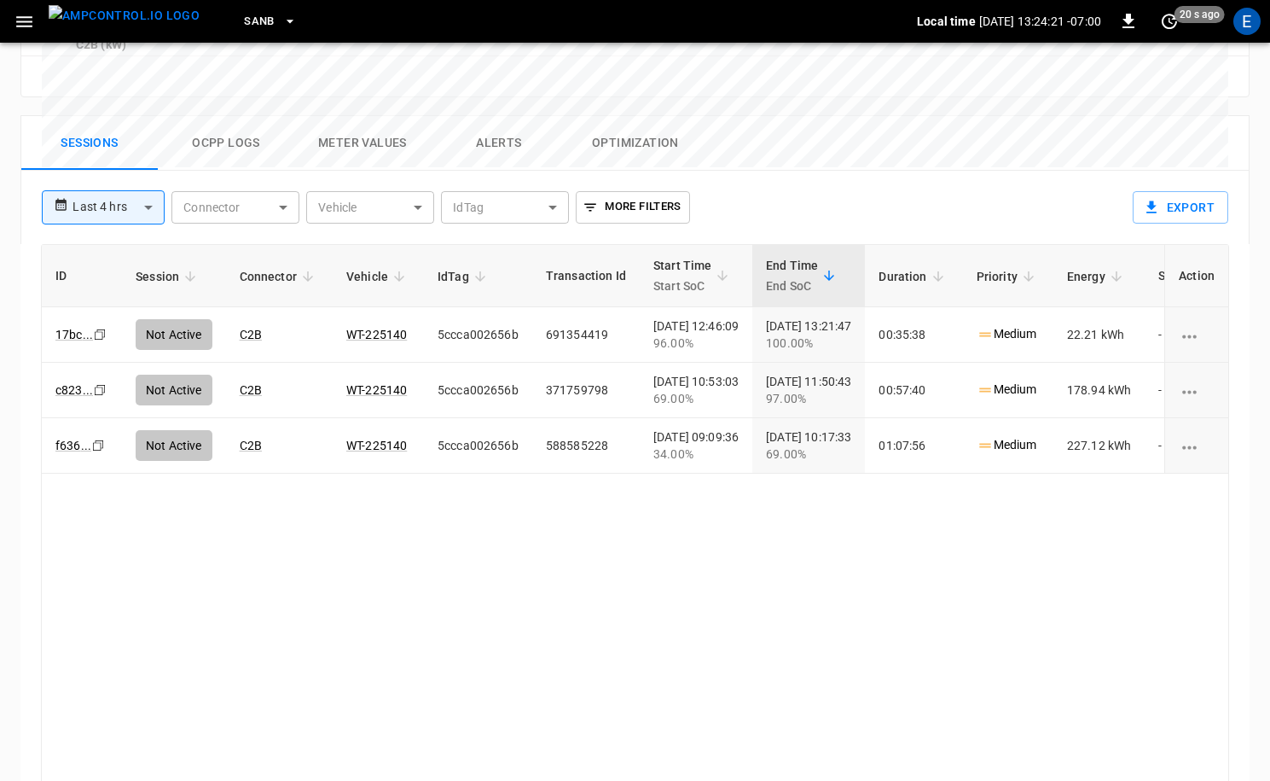
click at [131, 25] on img "menu" at bounding box center [124, 15] width 151 height 21
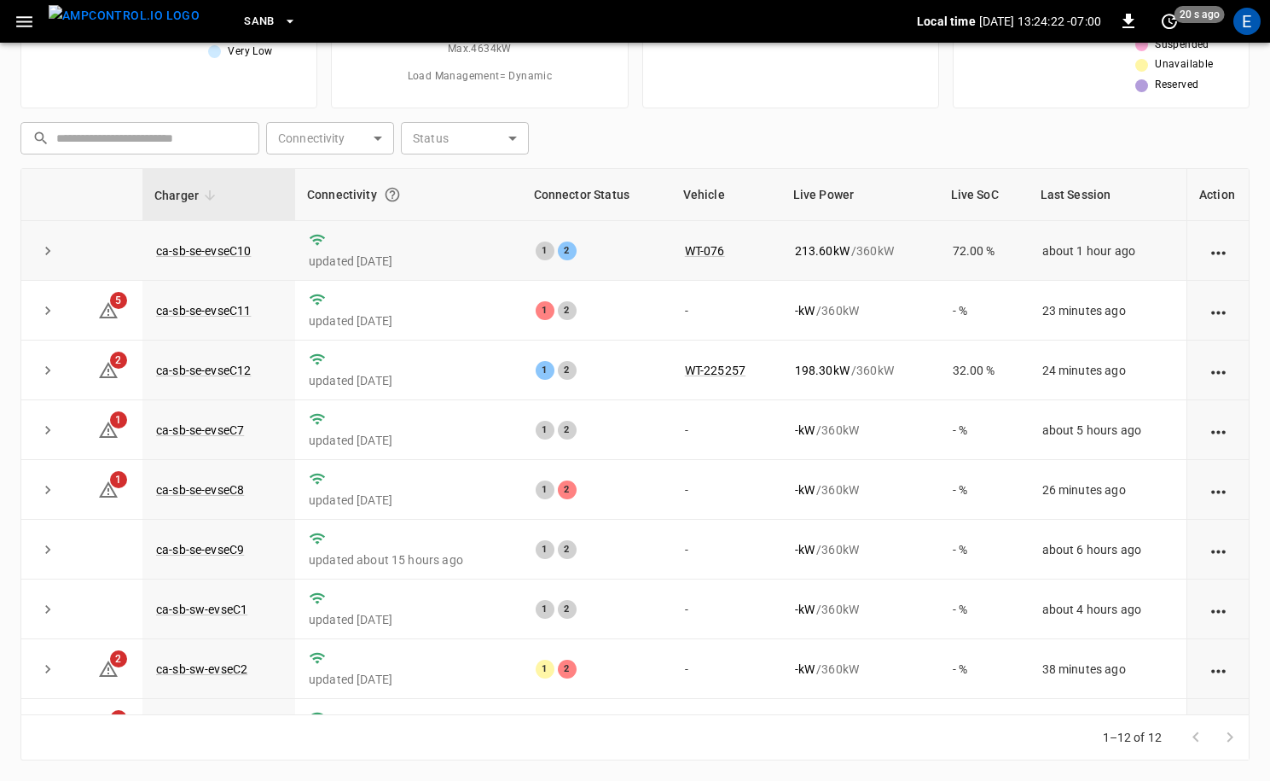
scroll to position [172, 0]
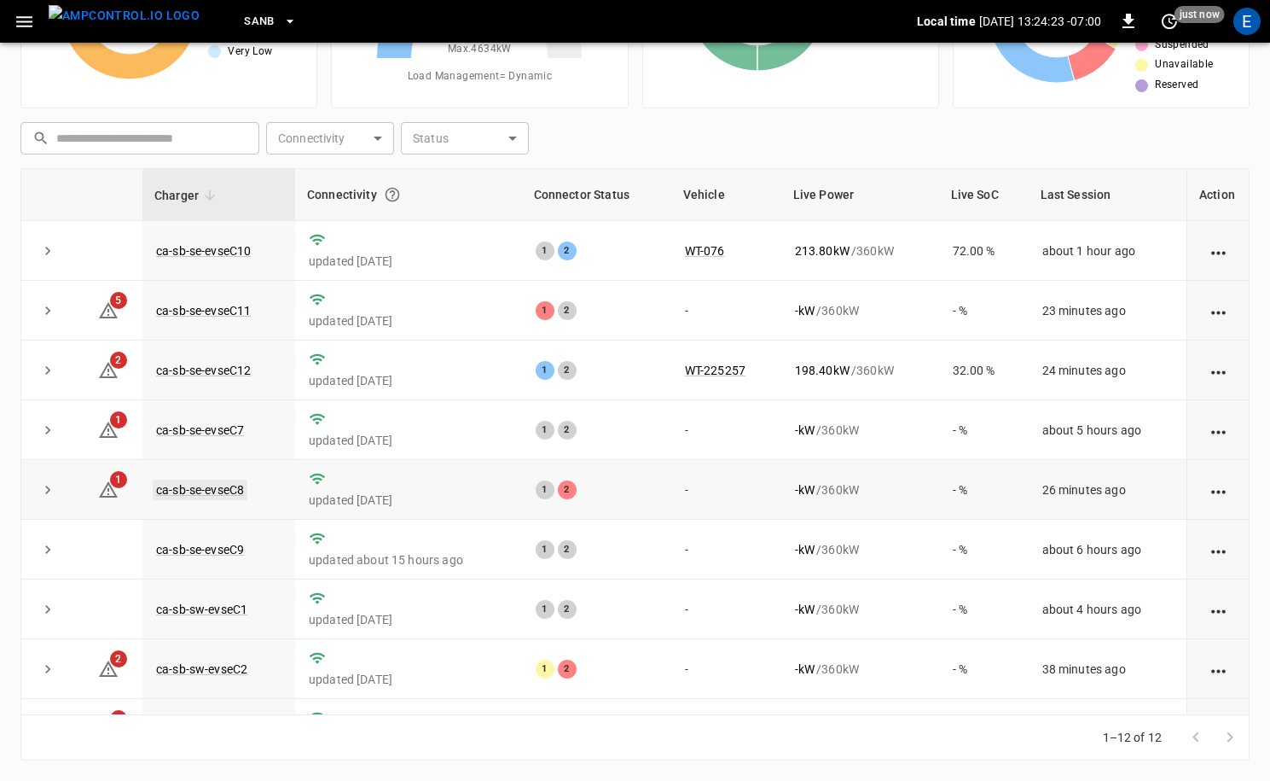
click at [239, 483] on link "ca-sb-se-evseC8" at bounding box center [200, 490] width 95 height 20
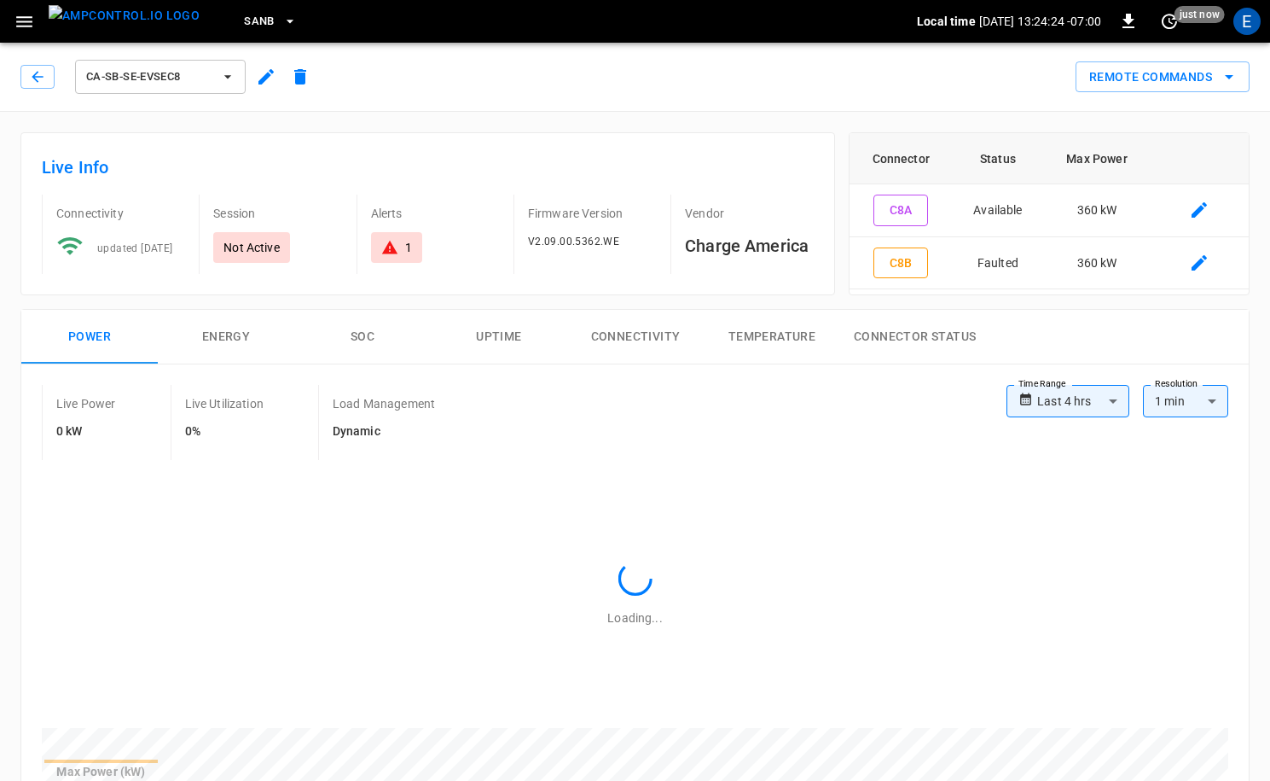
scroll to position [664, 0]
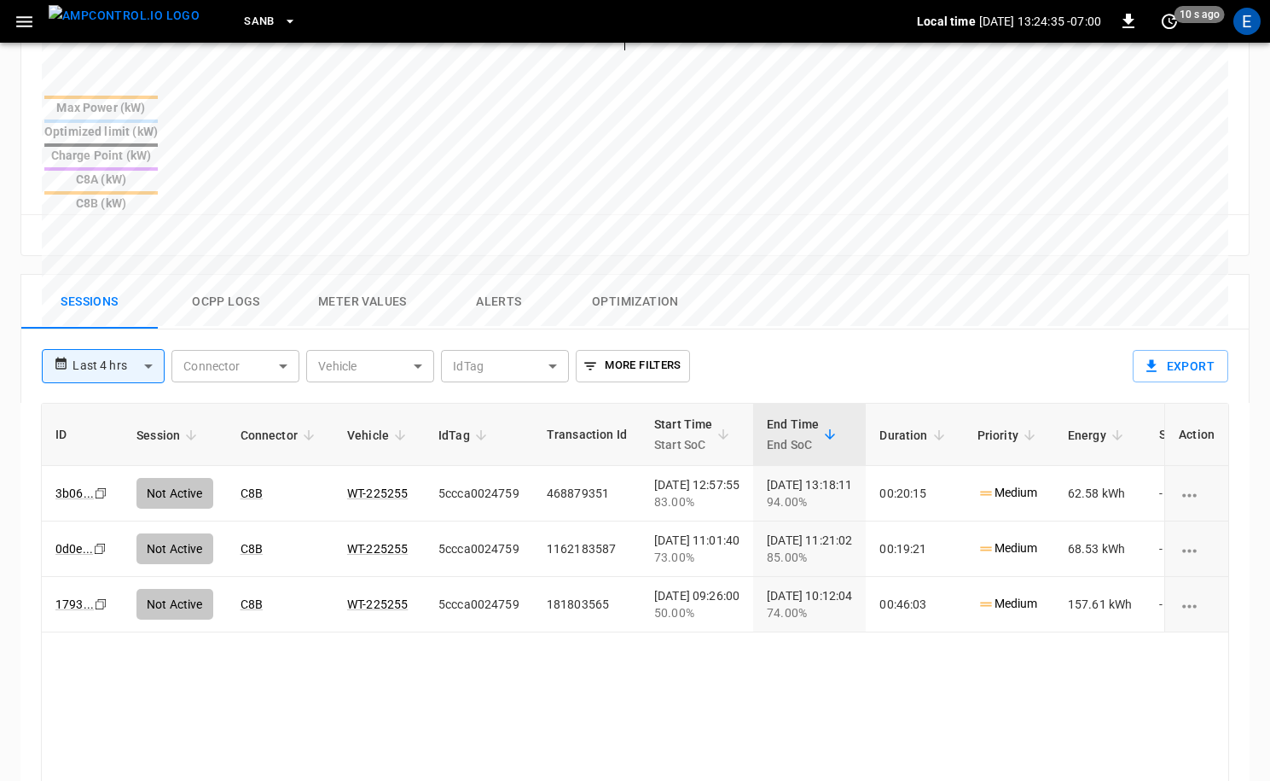
click at [131, 19] on img "menu" at bounding box center [124, 15] width 151 height 21
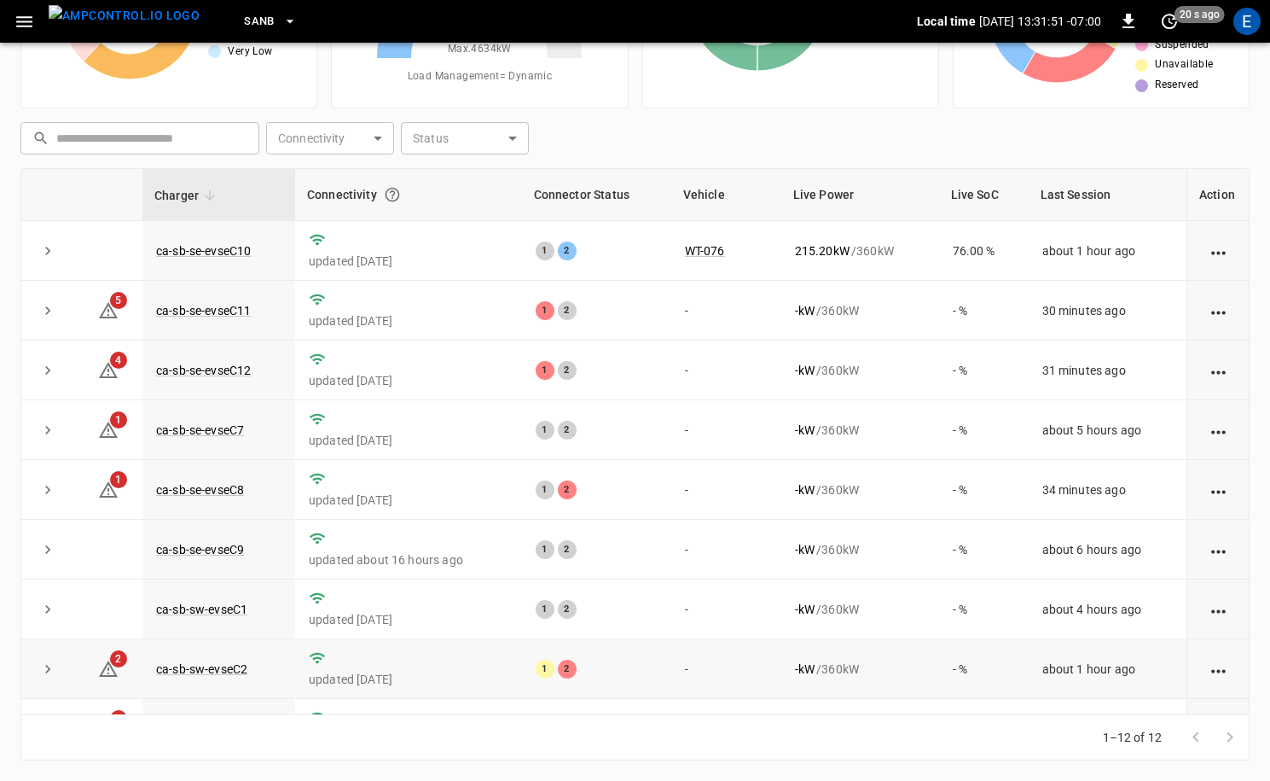
scroll to position [224, 0]
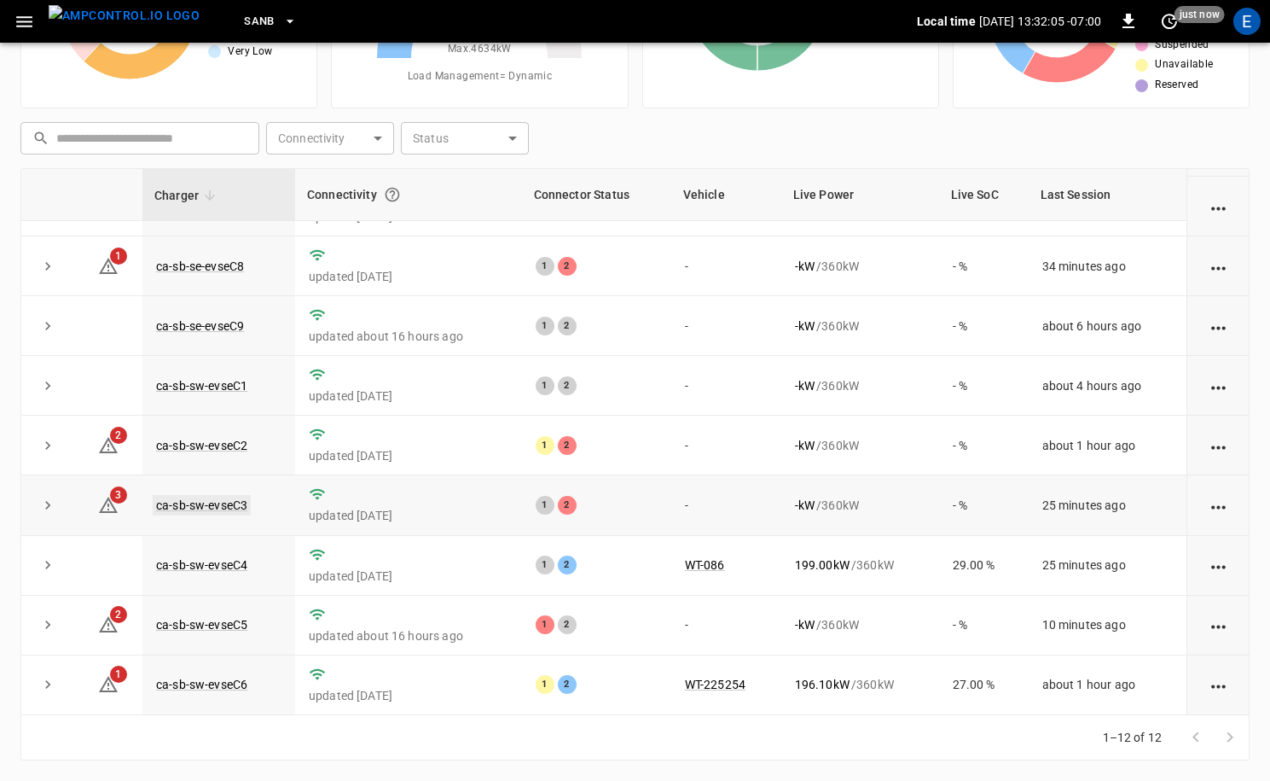
click at [179, 504] on link "ca-sb-sw-evseC3" at bounding box center [202, 505] width 98 height 20
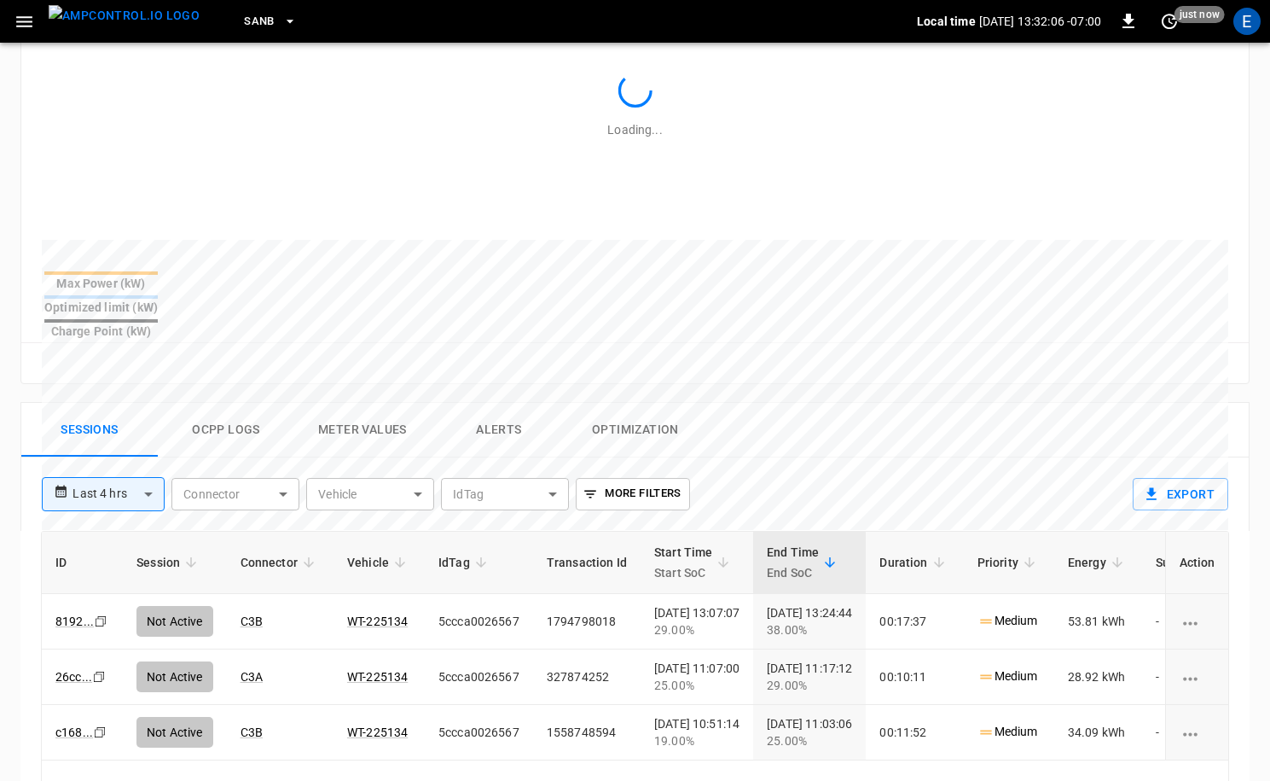
scroll to position [514, 0]
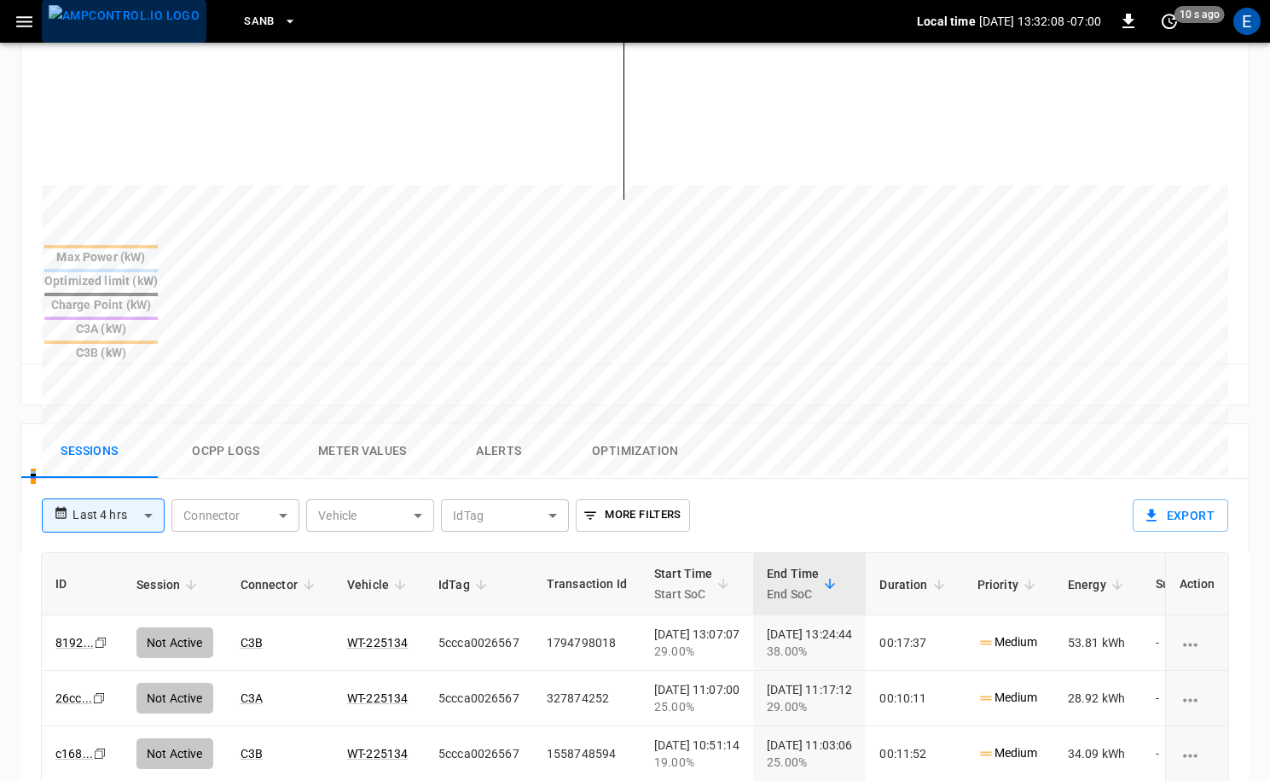
click at [136, 26] on img "menu" at bounding box center [124, 15] width 151 height 21
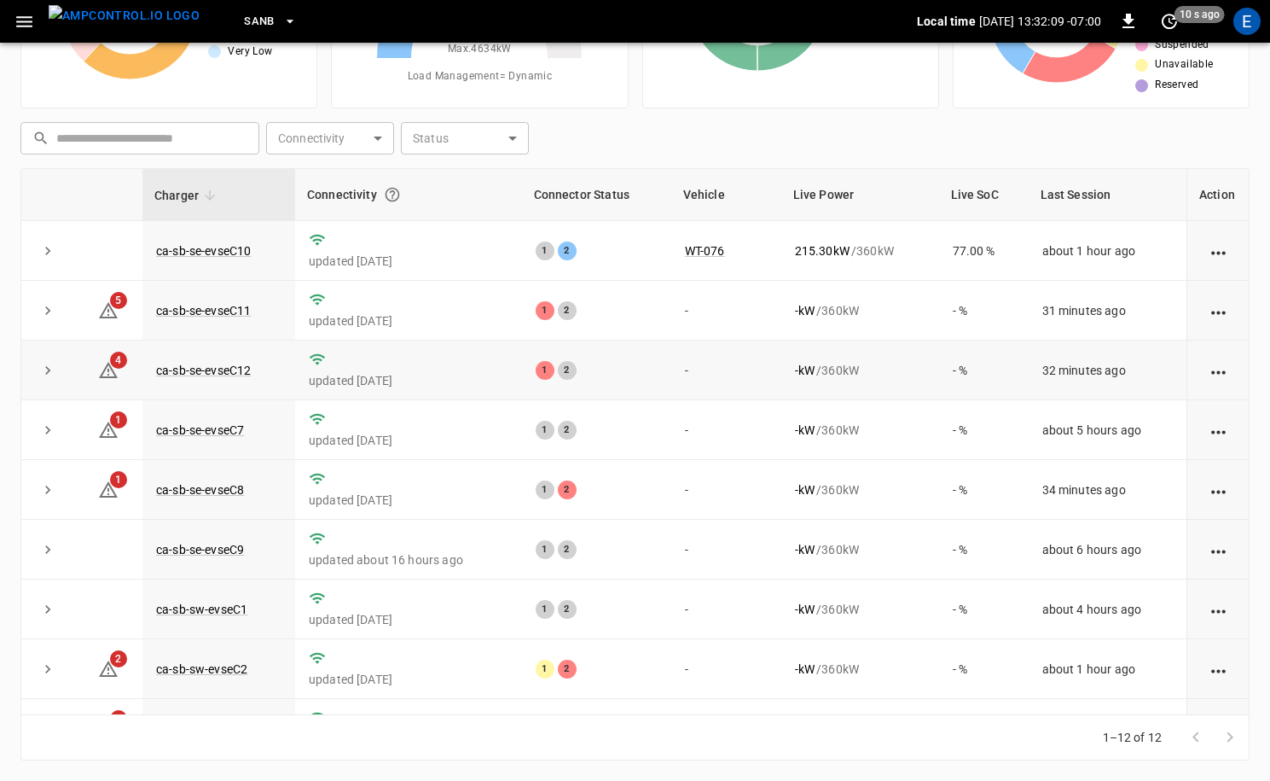
scroll to position [224, 0]
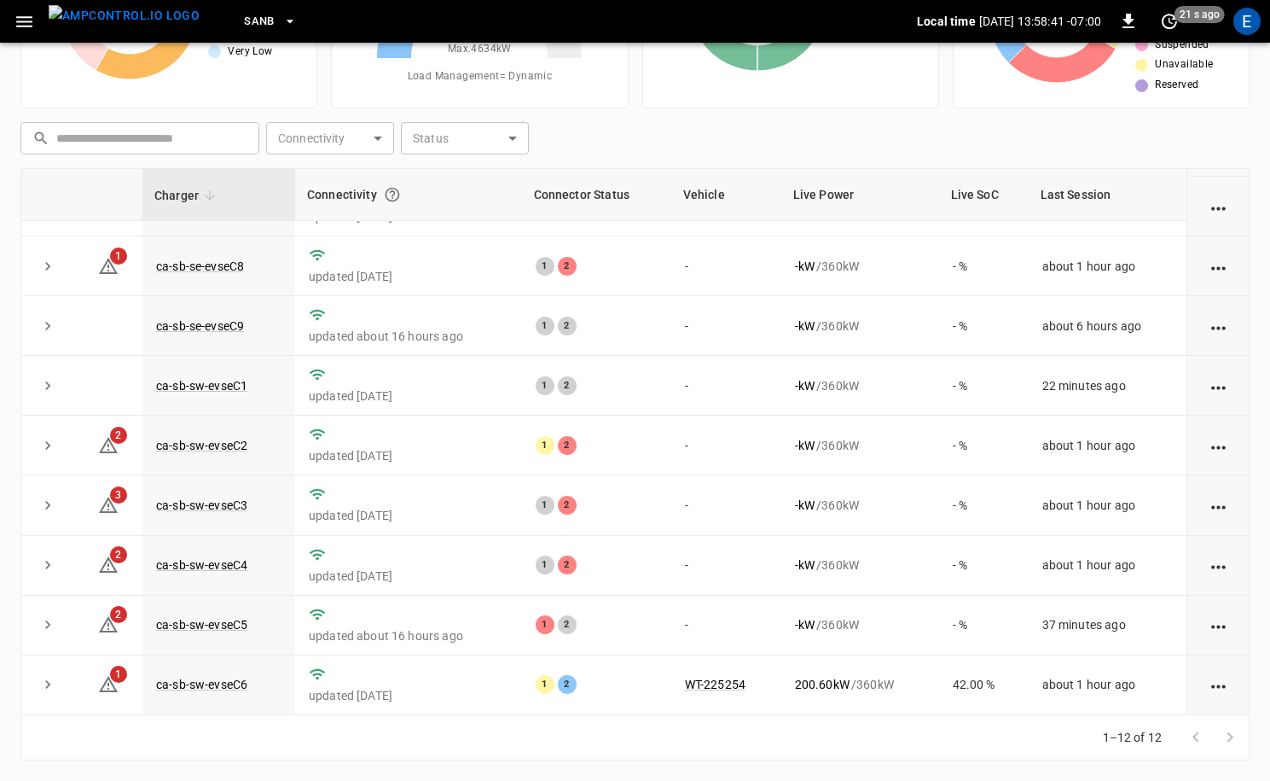
click at [166, 17] on img "menu" at bounding box center [124, 15] width 151 height 21
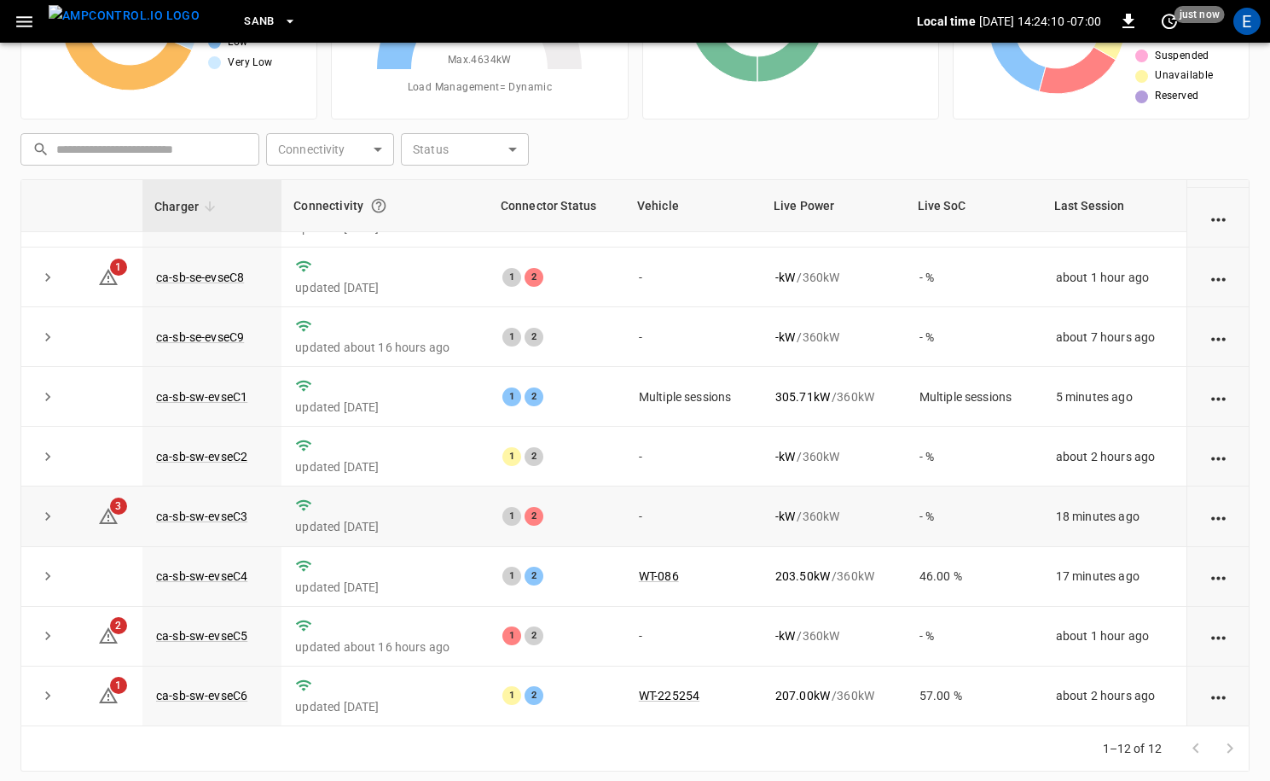
click at [236, 530] on td "ca-sb-sw-evseC3" at bounding box center [211, 516] width 139 height 60
click at [239, 509] on link "ca-sb-sw-evseC3" at bounding box center [202, 516] width 98 height 20
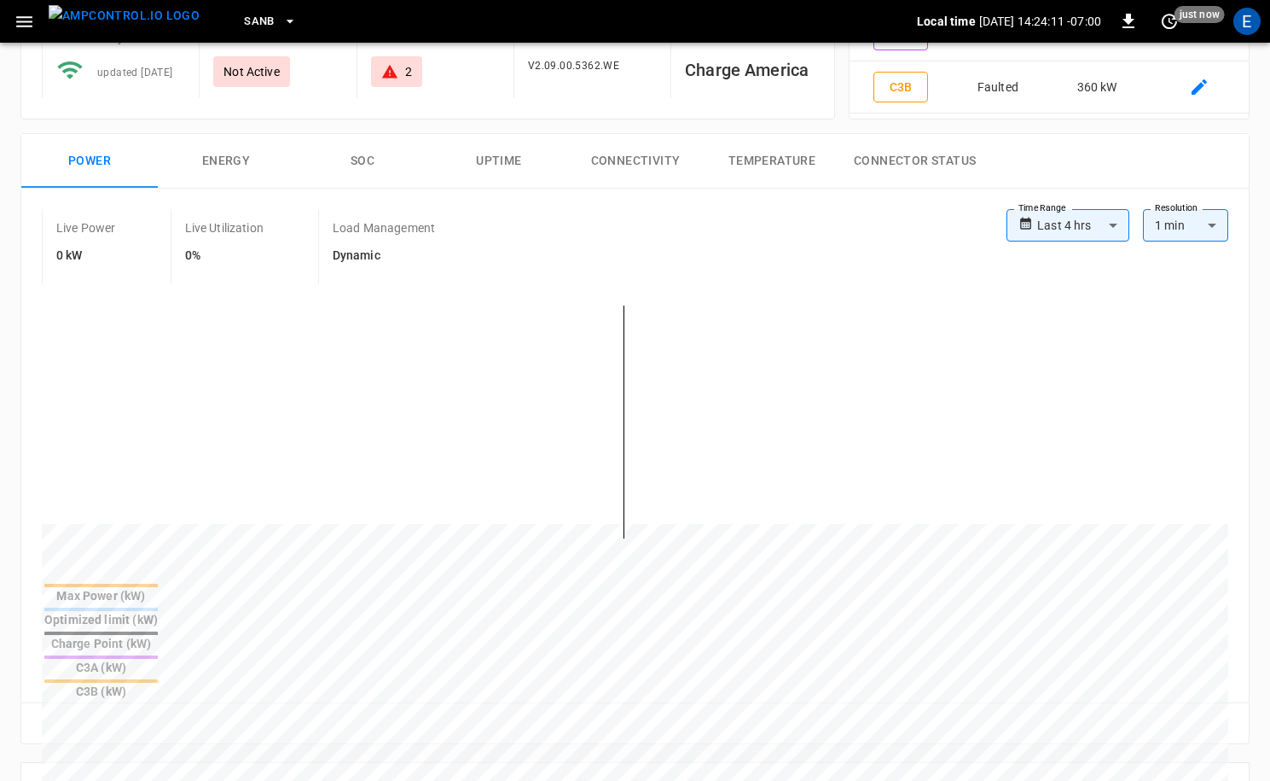
scroll to position [766, 0]
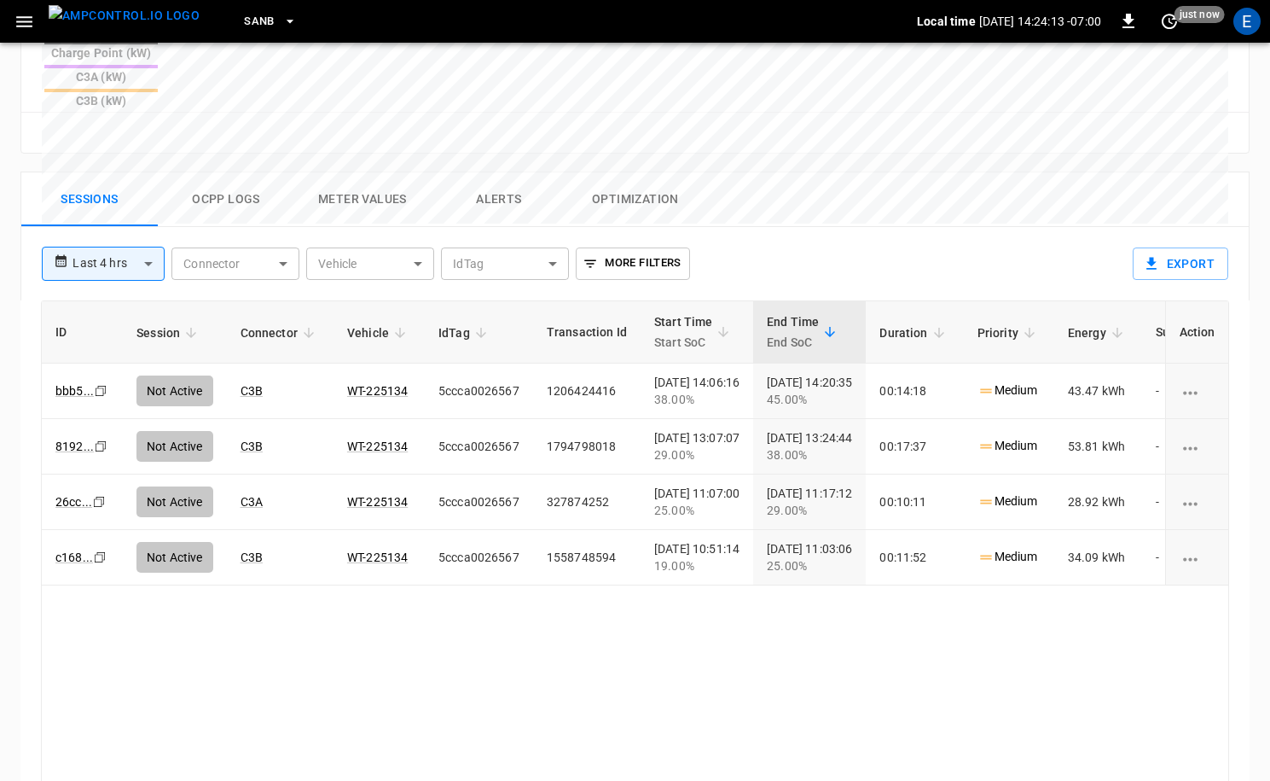
click at [142, 26] on img "menu" at bounding box center [124, 15] width 151 height 21
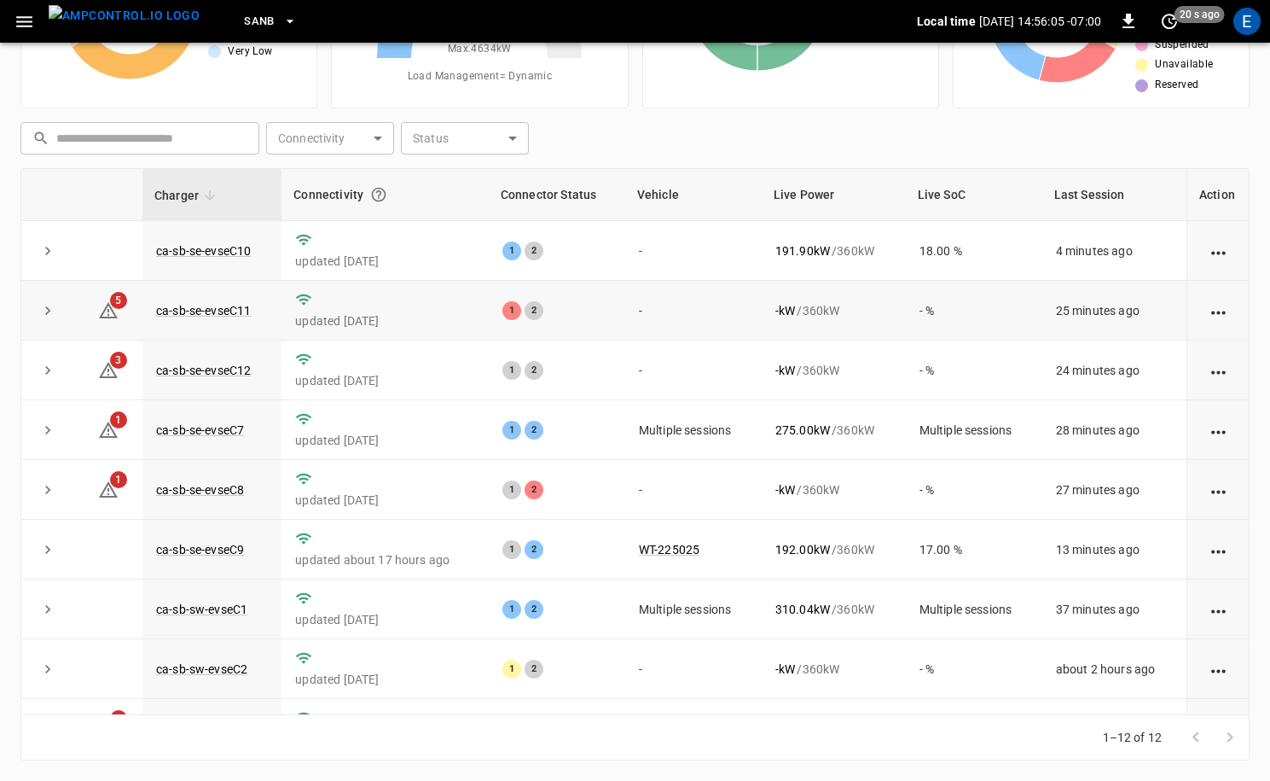
scroll to position [224, 0]
